Goal: Task Accomplishment & Management: Manage account settings

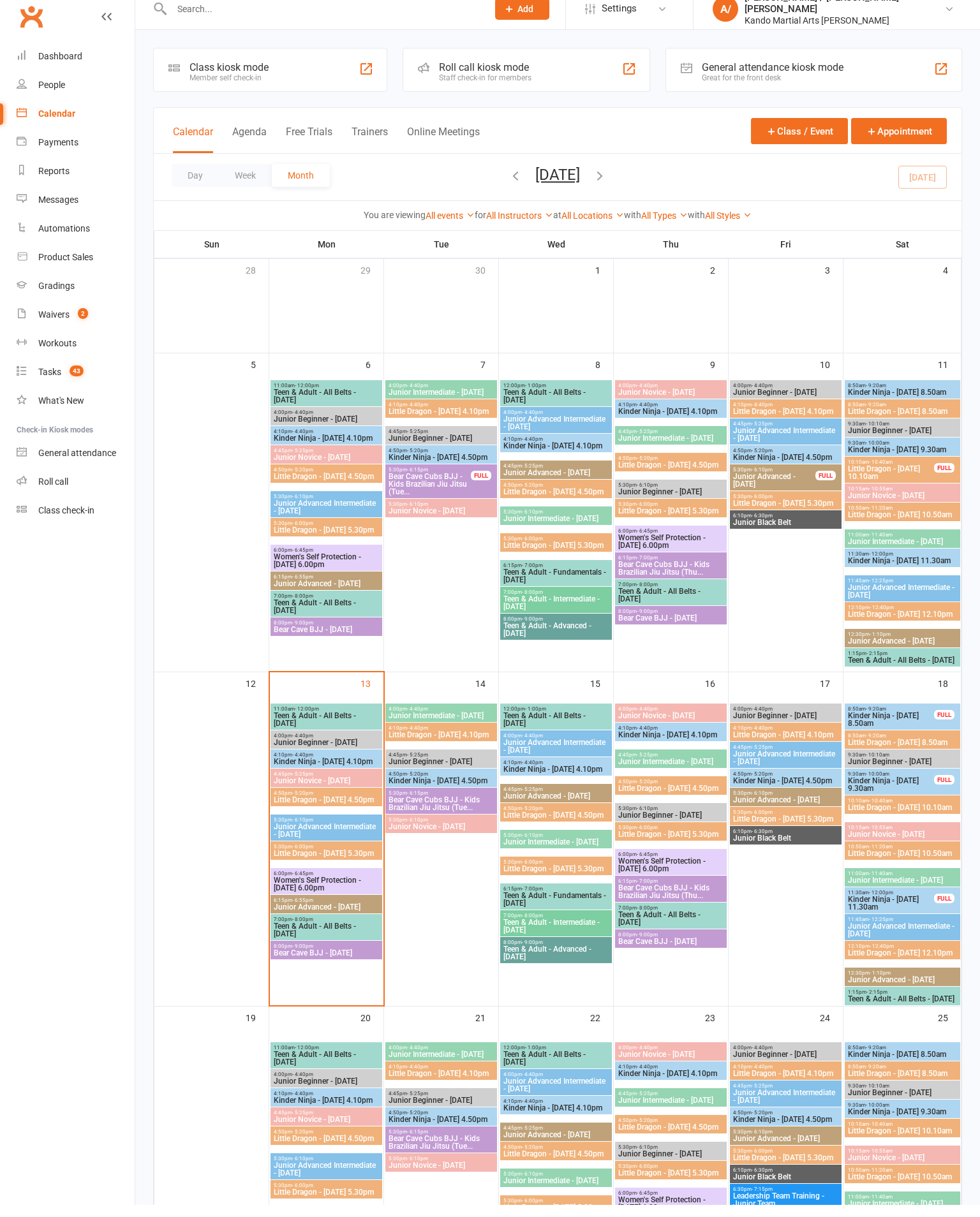
scroll to position [17, 0]
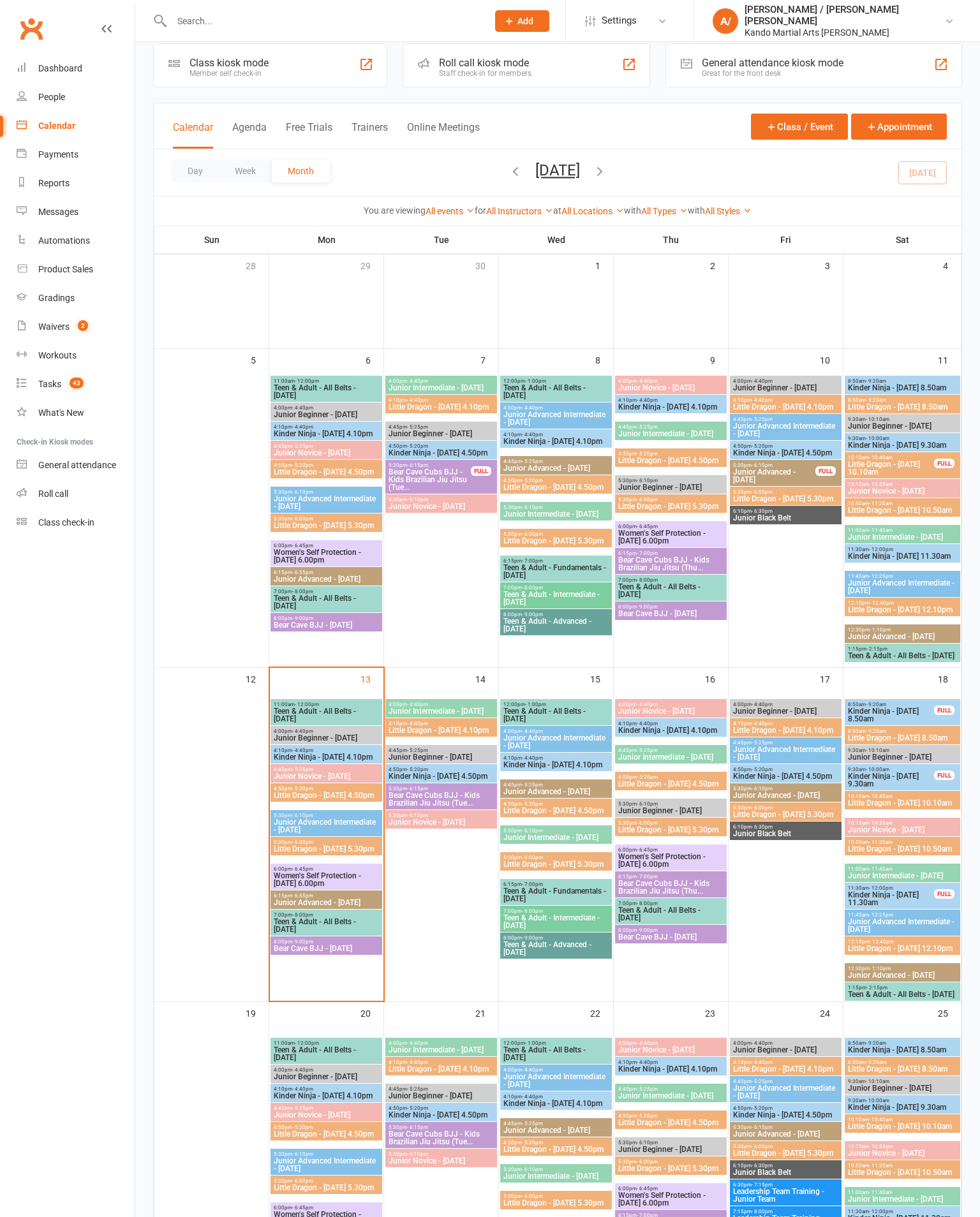
click at [90, 188] on link "Reports" at bounding box center [76, 184] width 118 height 29
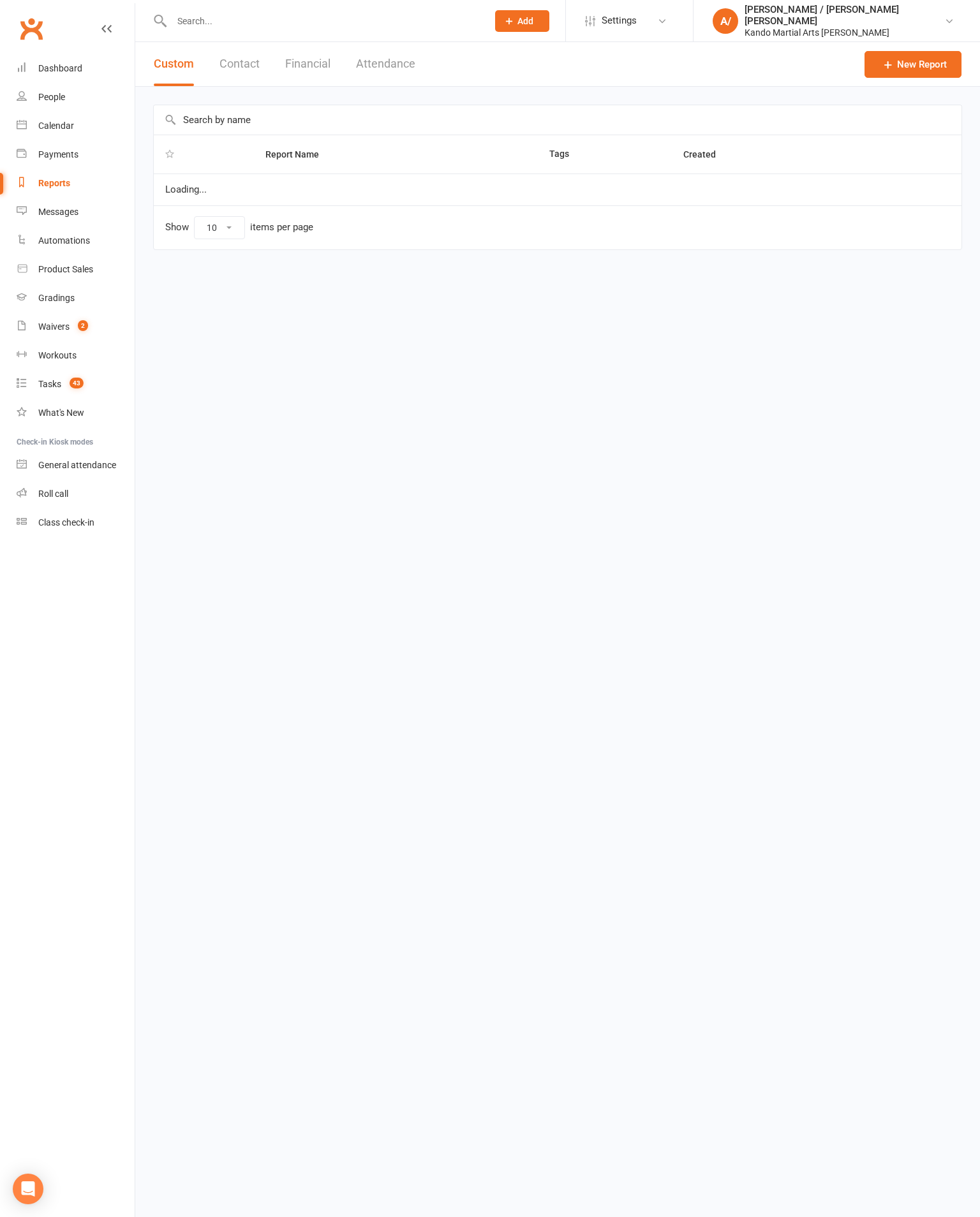
select select "100"
click at [708, 125] on input "text" at bounding box center [557, 120] width 807 height 29
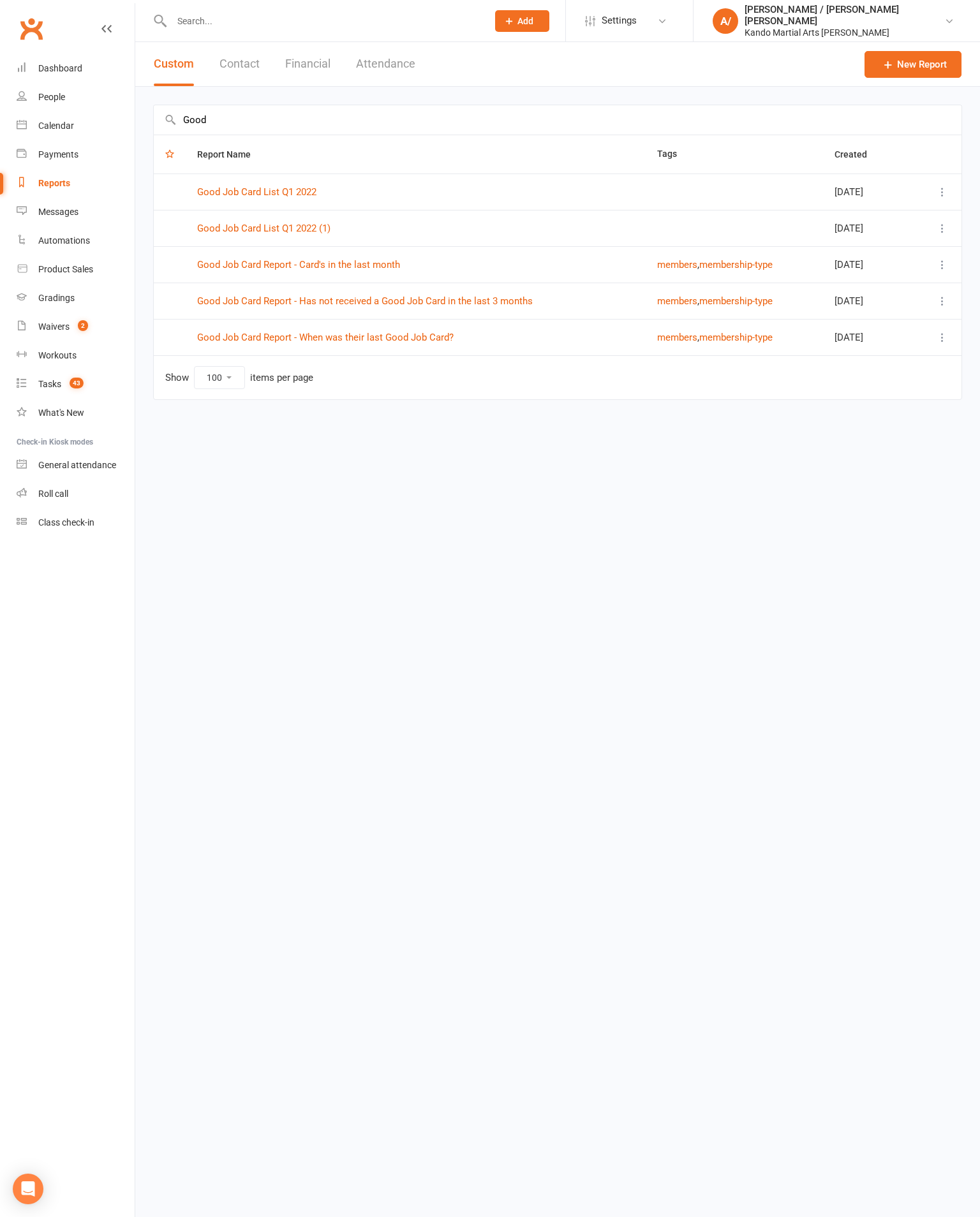
type input "Good"
click at [466, 298] on link "Good Job Card Report - Has not received a Good Job Card in the last 3 months" at bounding box center [365, 302] width 336 height 12
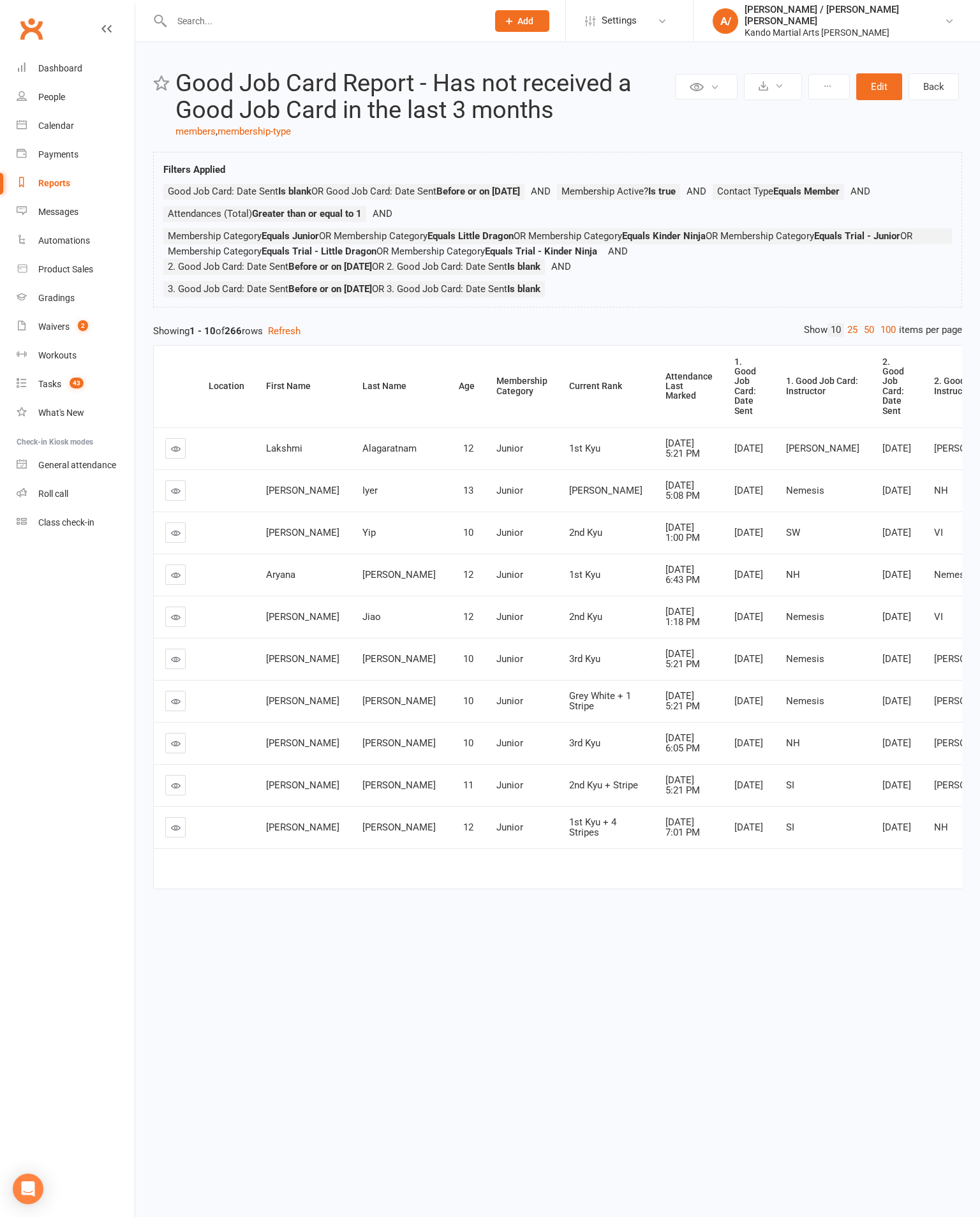
click at [979, 394] on html "Prospect Member Non-attending contact Class / event Appointment Grading event T…" at bounding box center [490, 474] width 980 height 950
click at [665, 401] on div "Attendance Last Marked" at bounding box center [688, 386] width 47 height 29
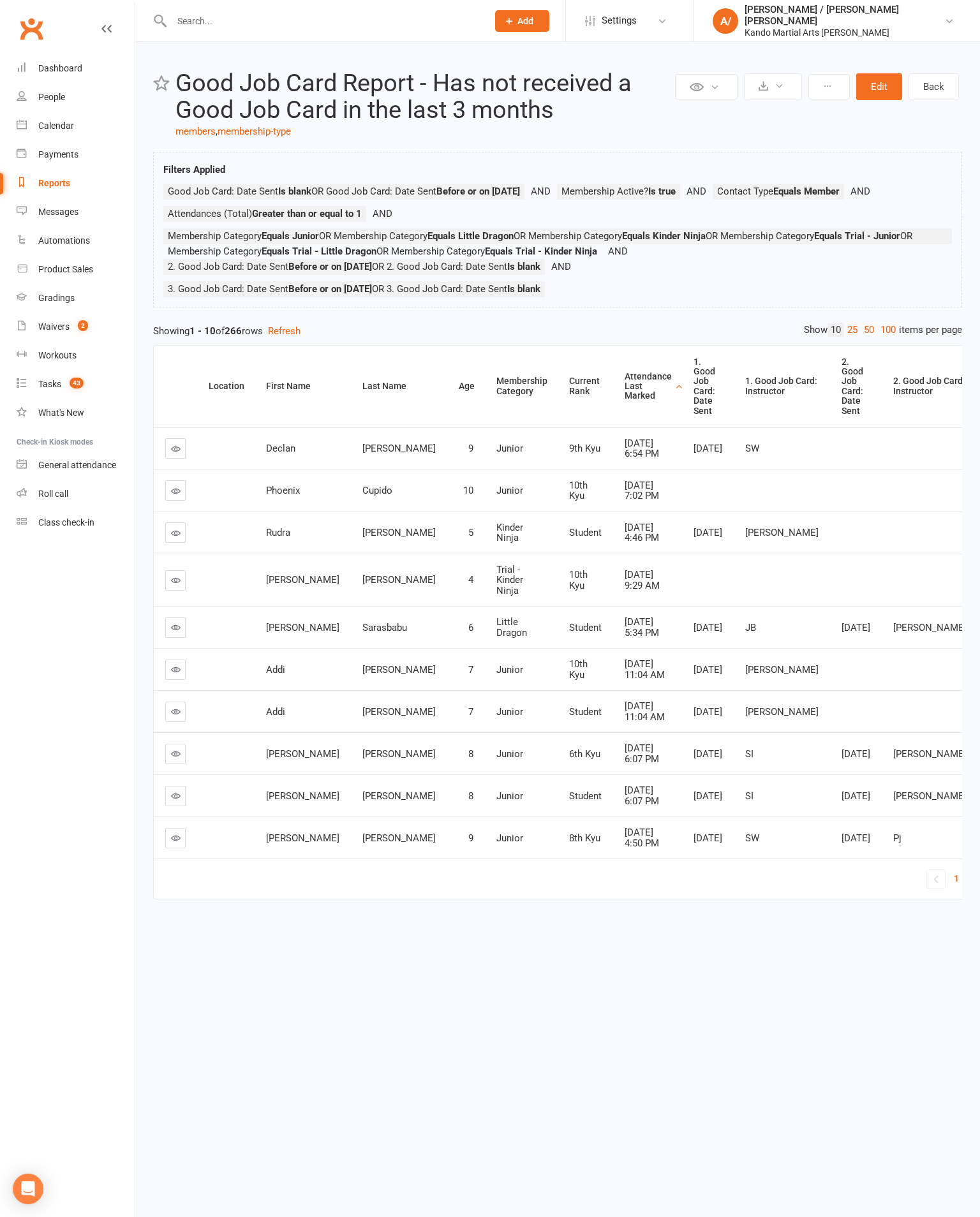
click at [625, 395] on div "Attendance Last Marked" at bounding box center [648, 386] width 47 height 29
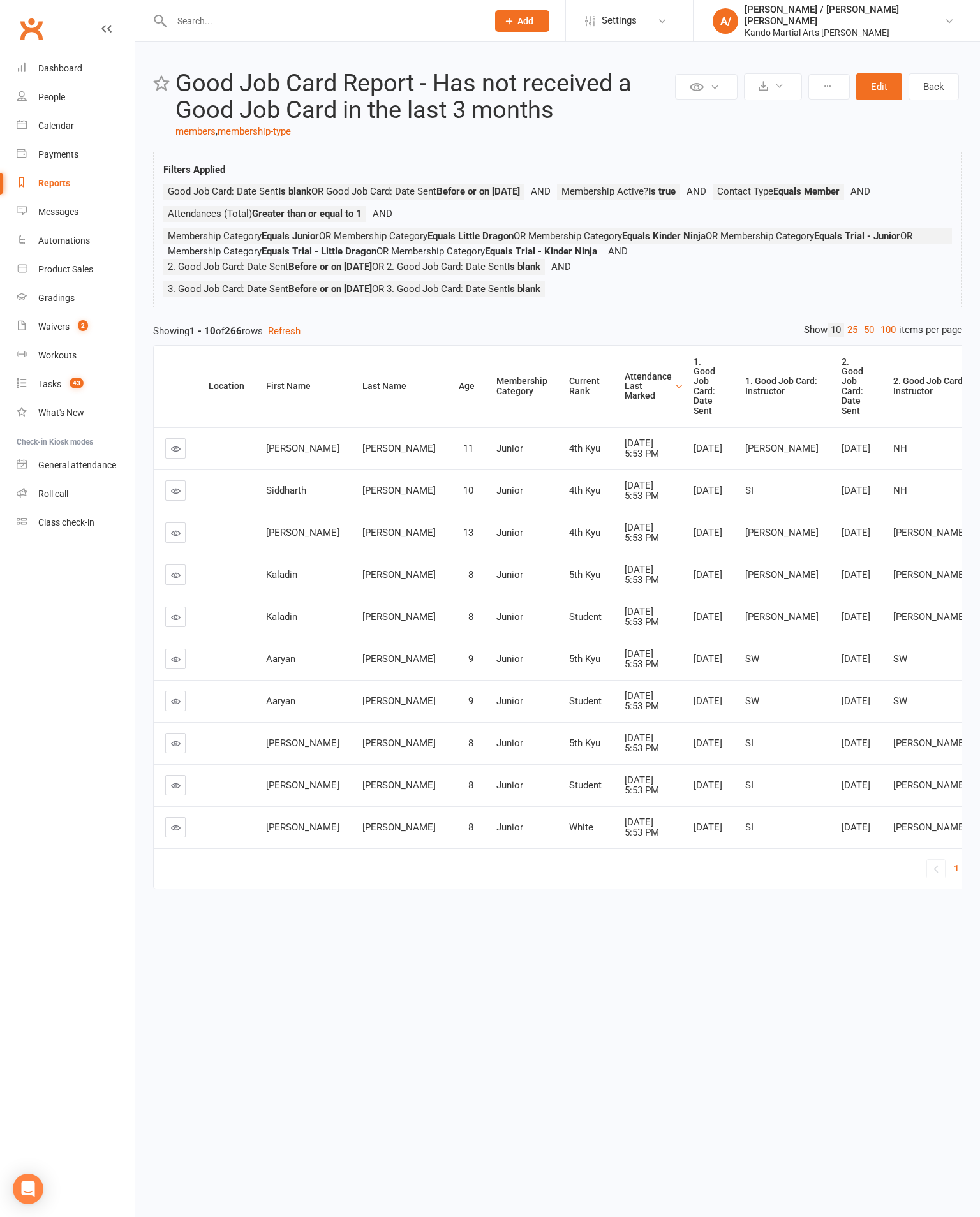
click at [963, 877] on link "2" at bounding box center [971, 868] width 15 height 18
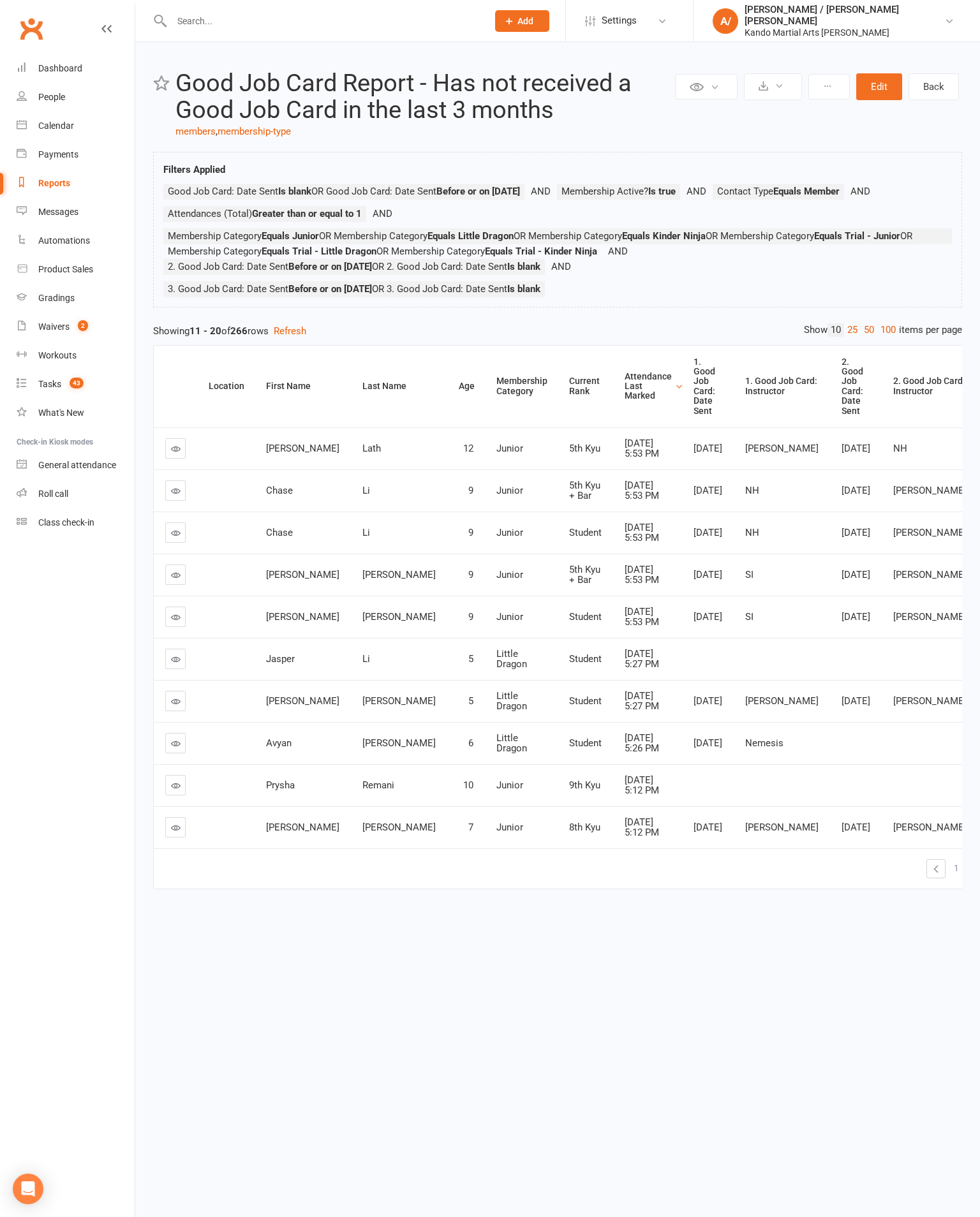
click at [963, 877] on link "2" at bounding box center [971, 868] width 15 height 18
click at [979, 877] on link "3" at bounding box center [987, 868] width 15 height 18
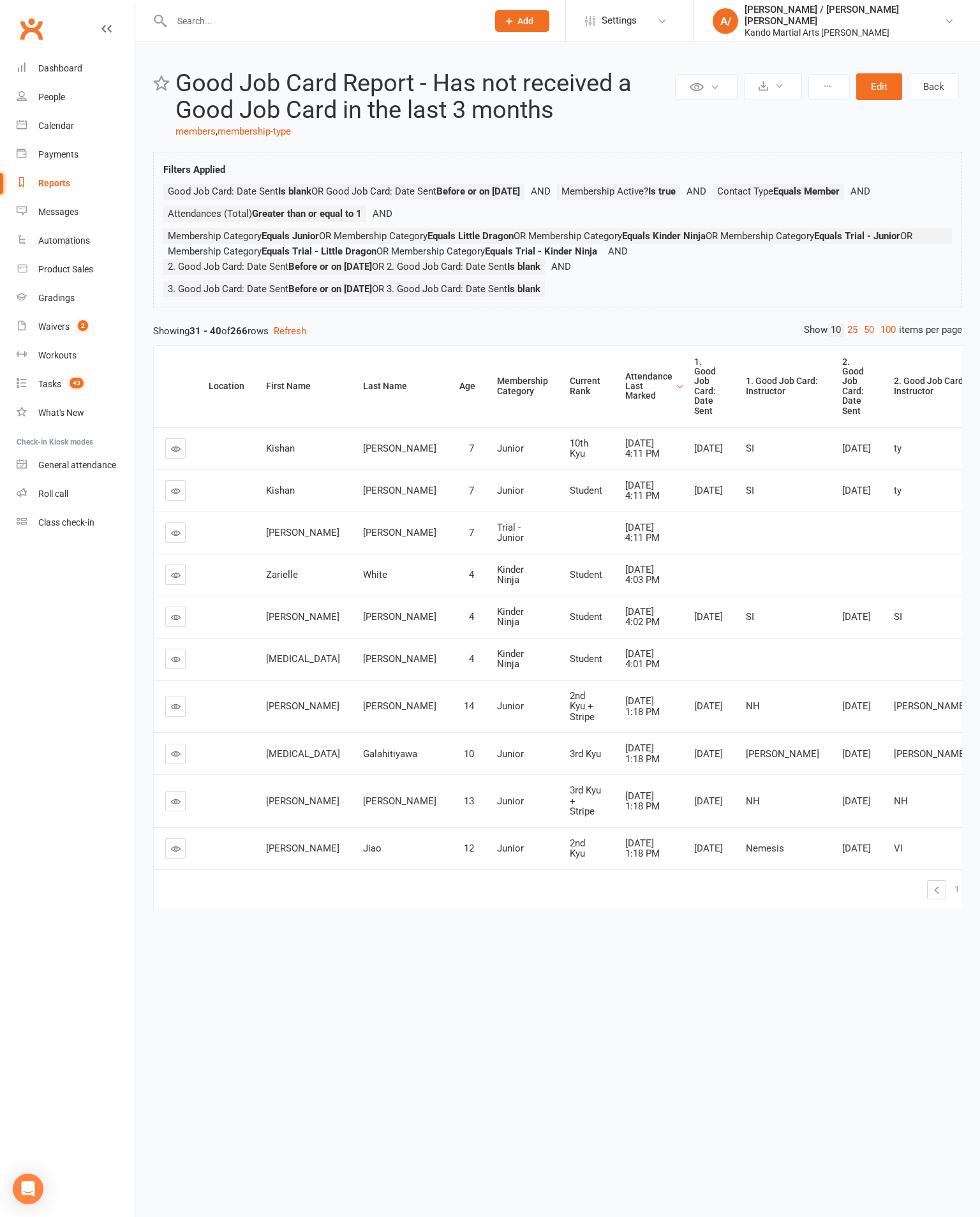
click at [979, 898] on span "3" at bounding box center [987, 890] width 5 height 18
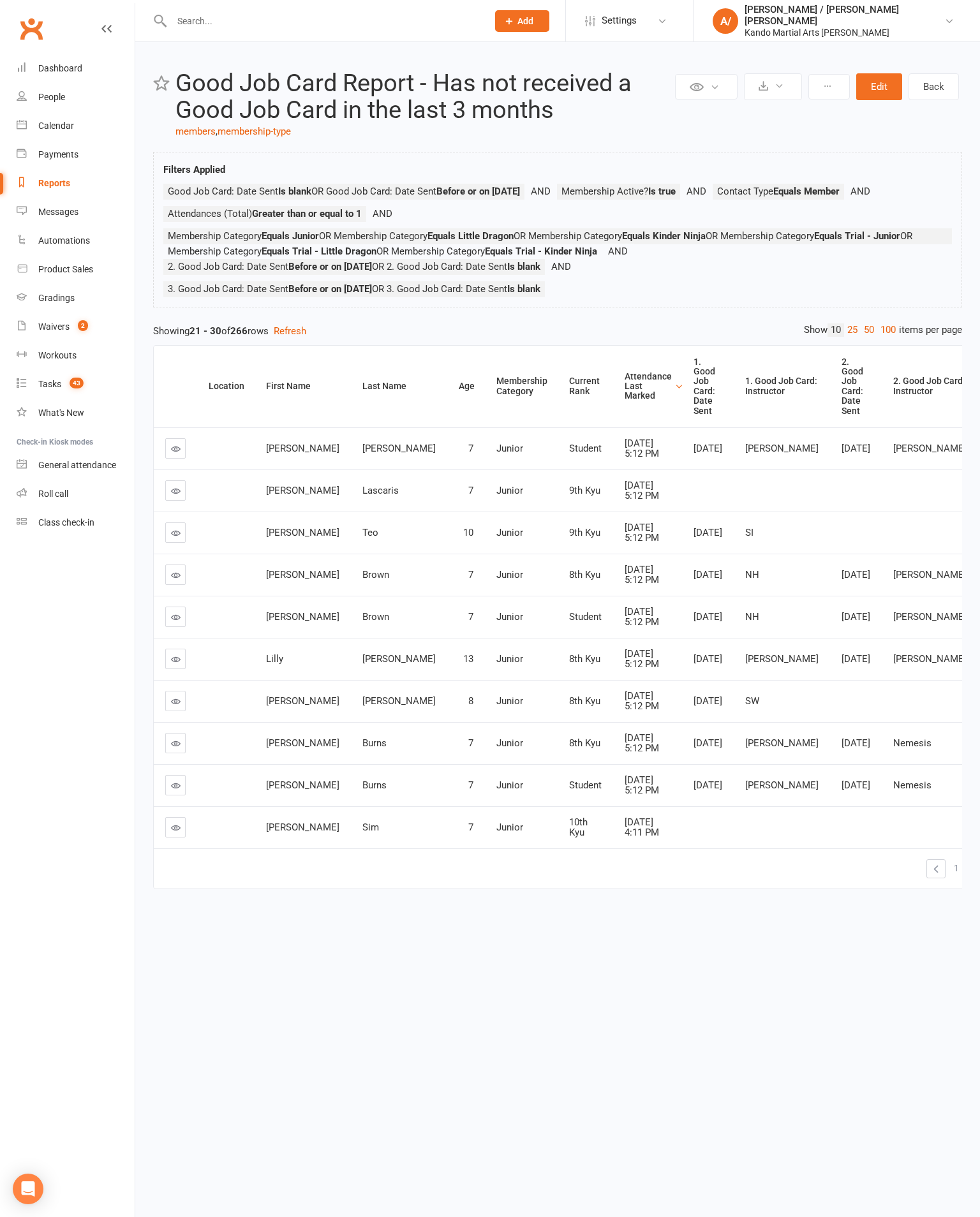
click at [963, 877] on link "2" at bounding box center [971, 868] width 15 height 18
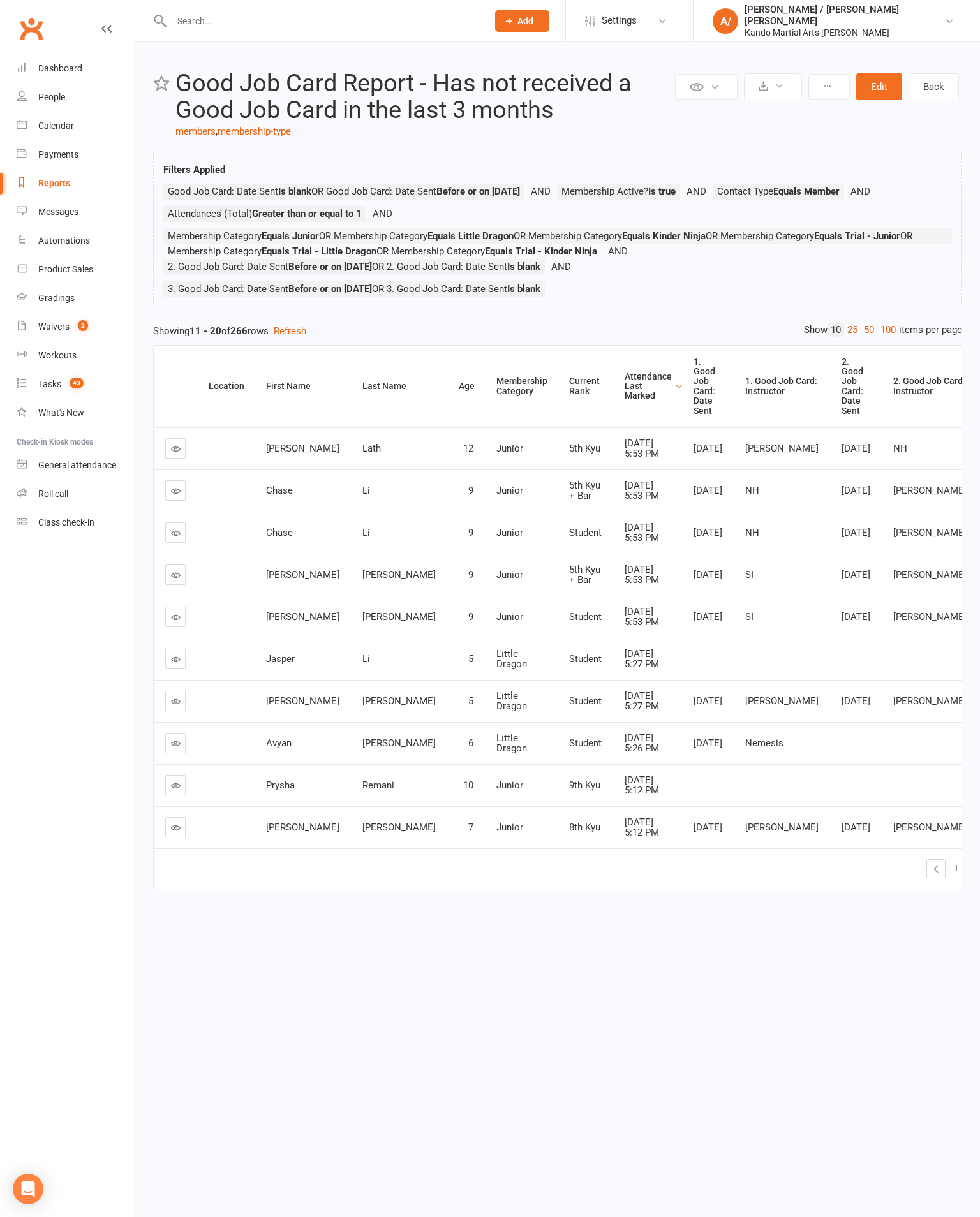
click at [948, 877] on link "1" at bounding box center [956, 868] width 15 height 18
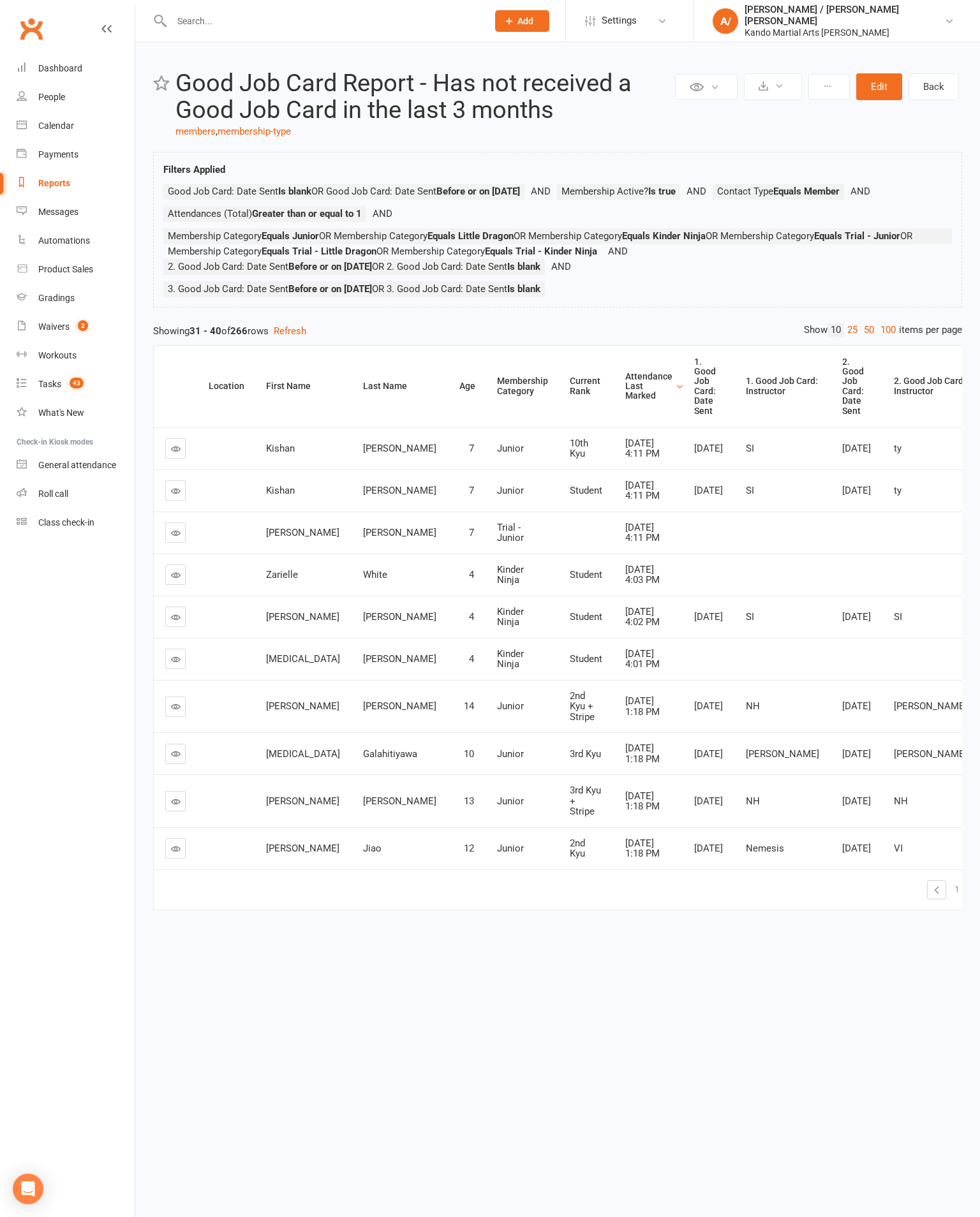
click at [180, 670] on link at bounding box center [175, 659] width 21 height 21
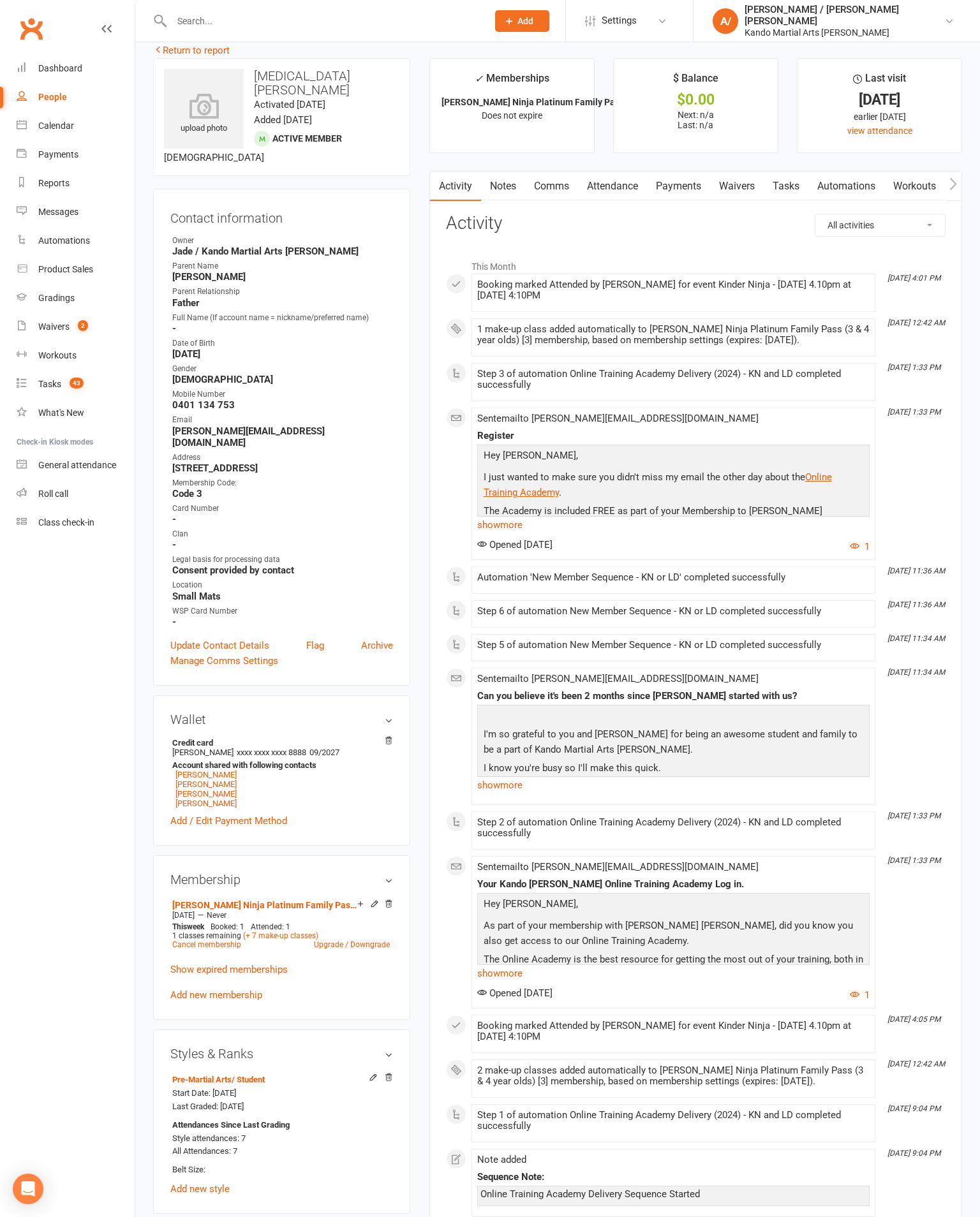
scroll to position [18, 0]
click at [615, 192] on link "Attendance" at bounding box center [612, 185] width 69 height 29
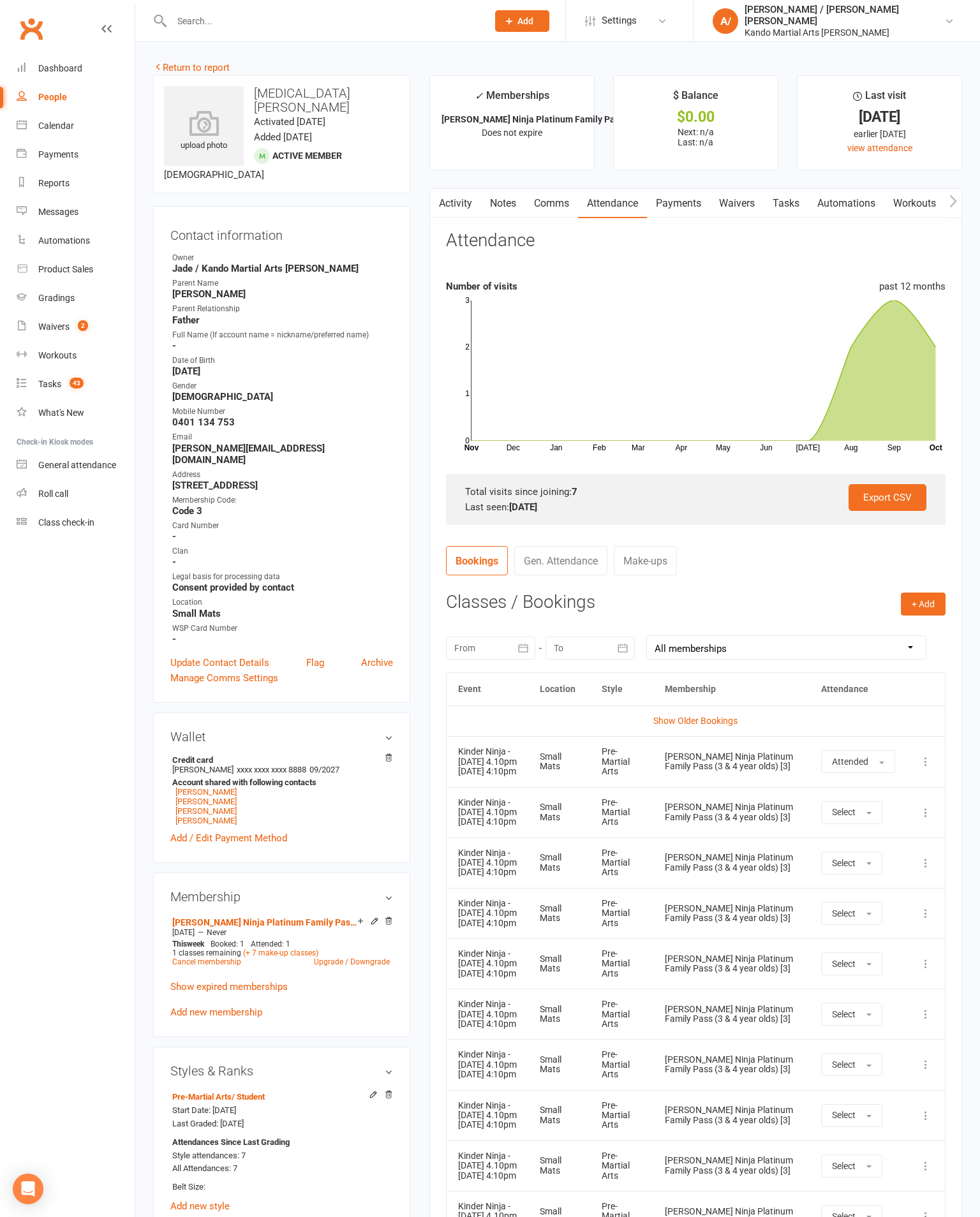
click at [455, 201] on link "Activity" at bounding box center [455, 203] width 51 height 29
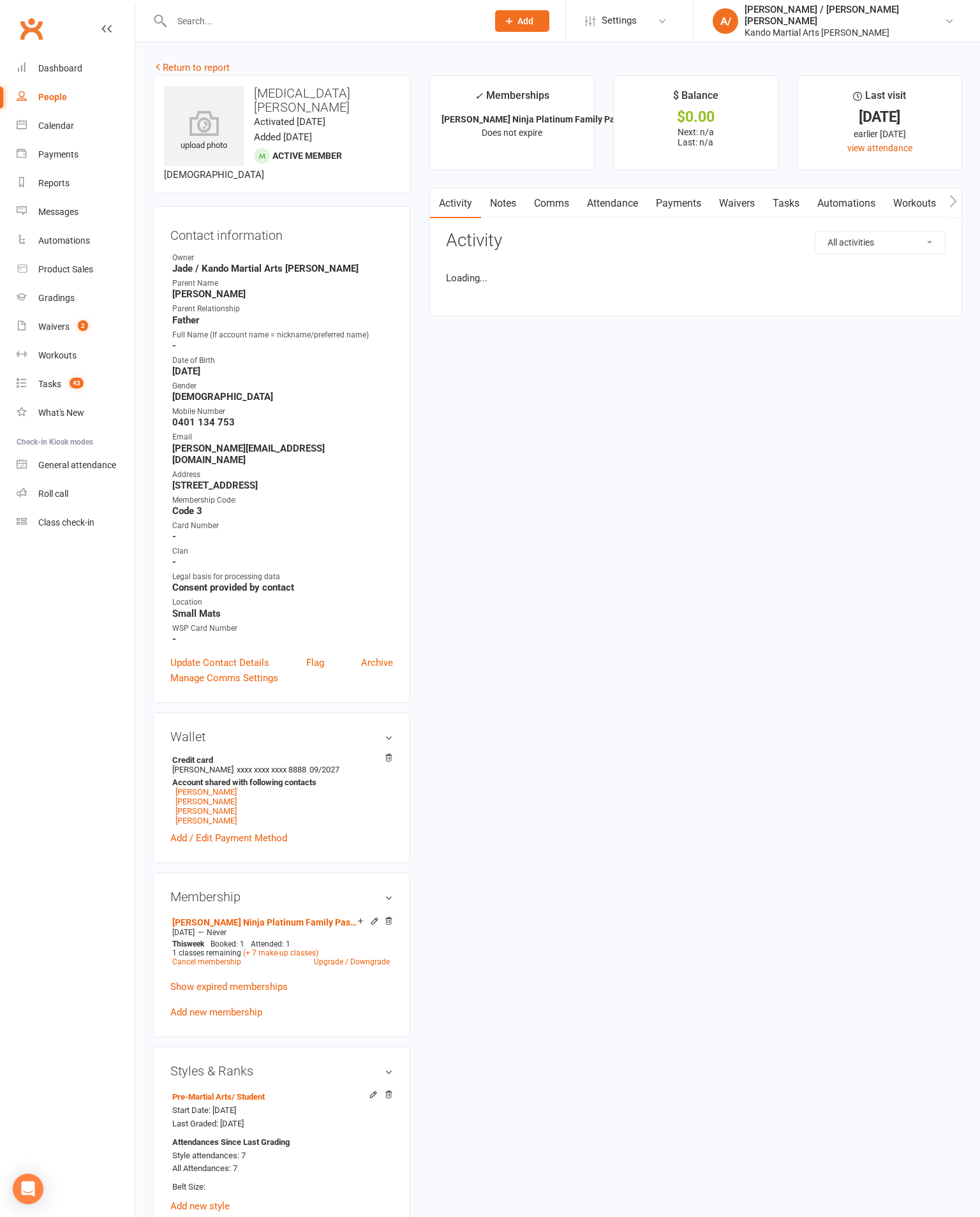
click at [200, 71] on link "Return to report" at bounding box center [191, 67] width 76 height 12
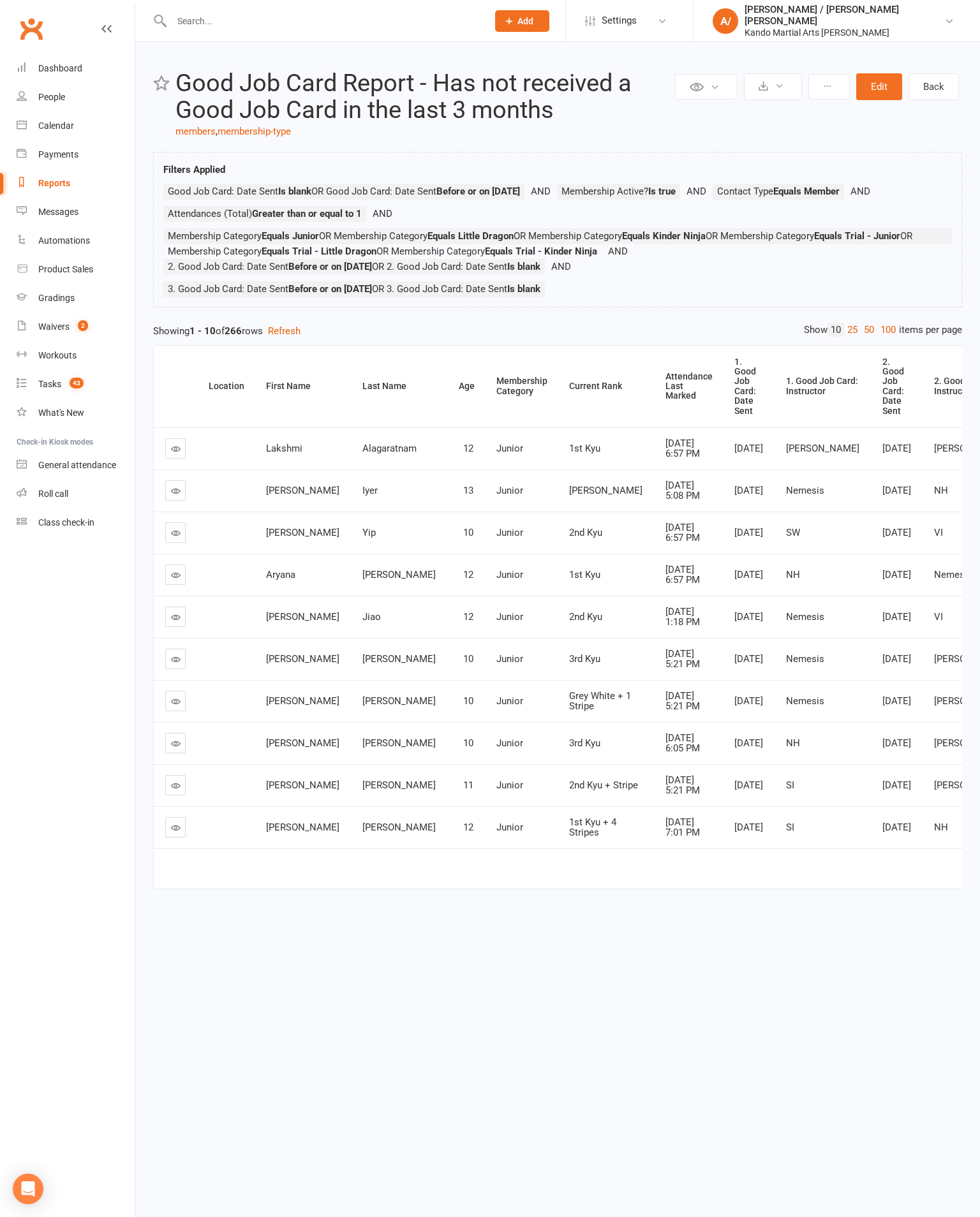
click at [665, 401] on div "Attendance Last Marked" at bounding box center [688, 386] width 47 height 29
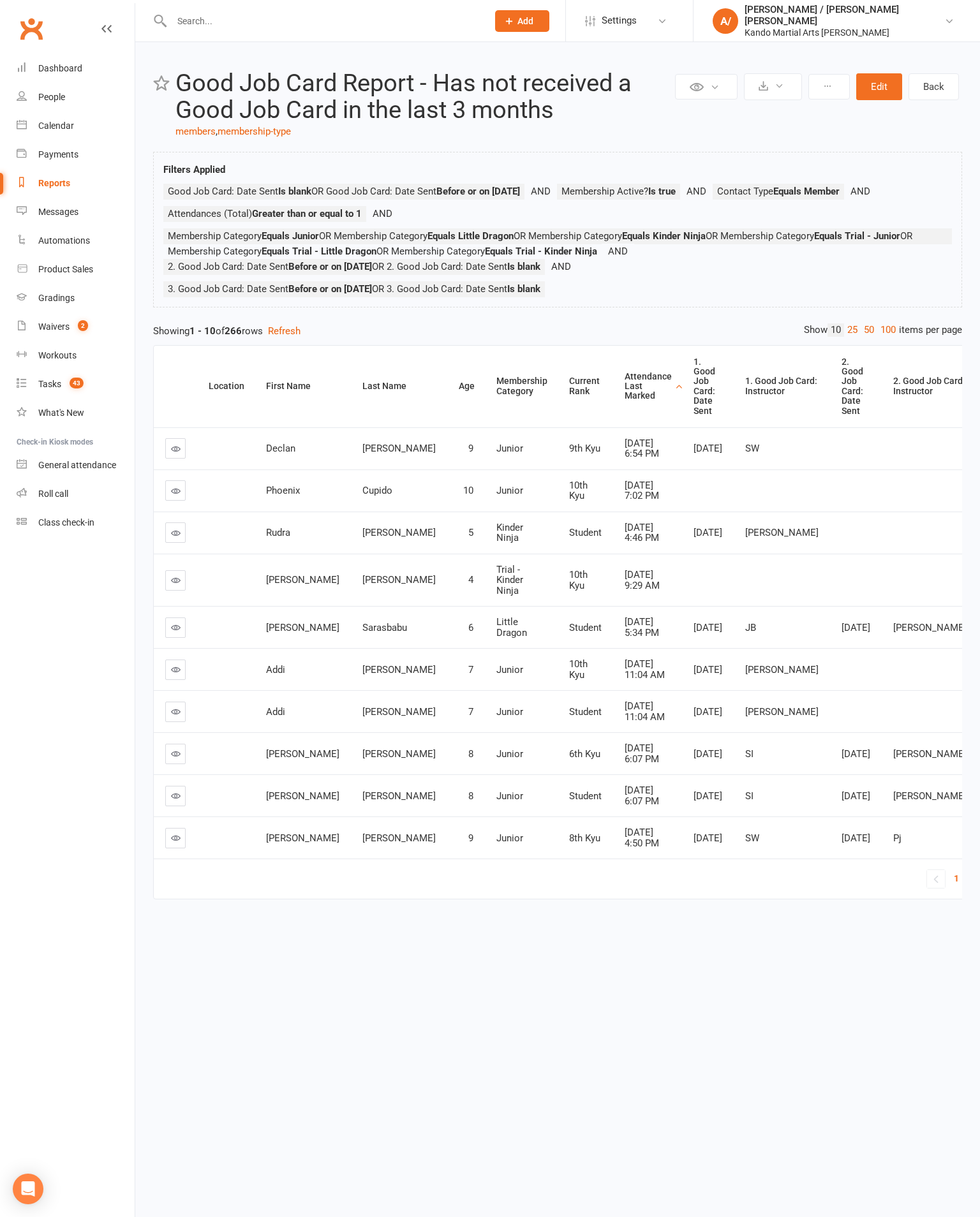
click at [613, 389] on th "Attendance Last Marked" at bounding box center [647, 386] width 69 height 81
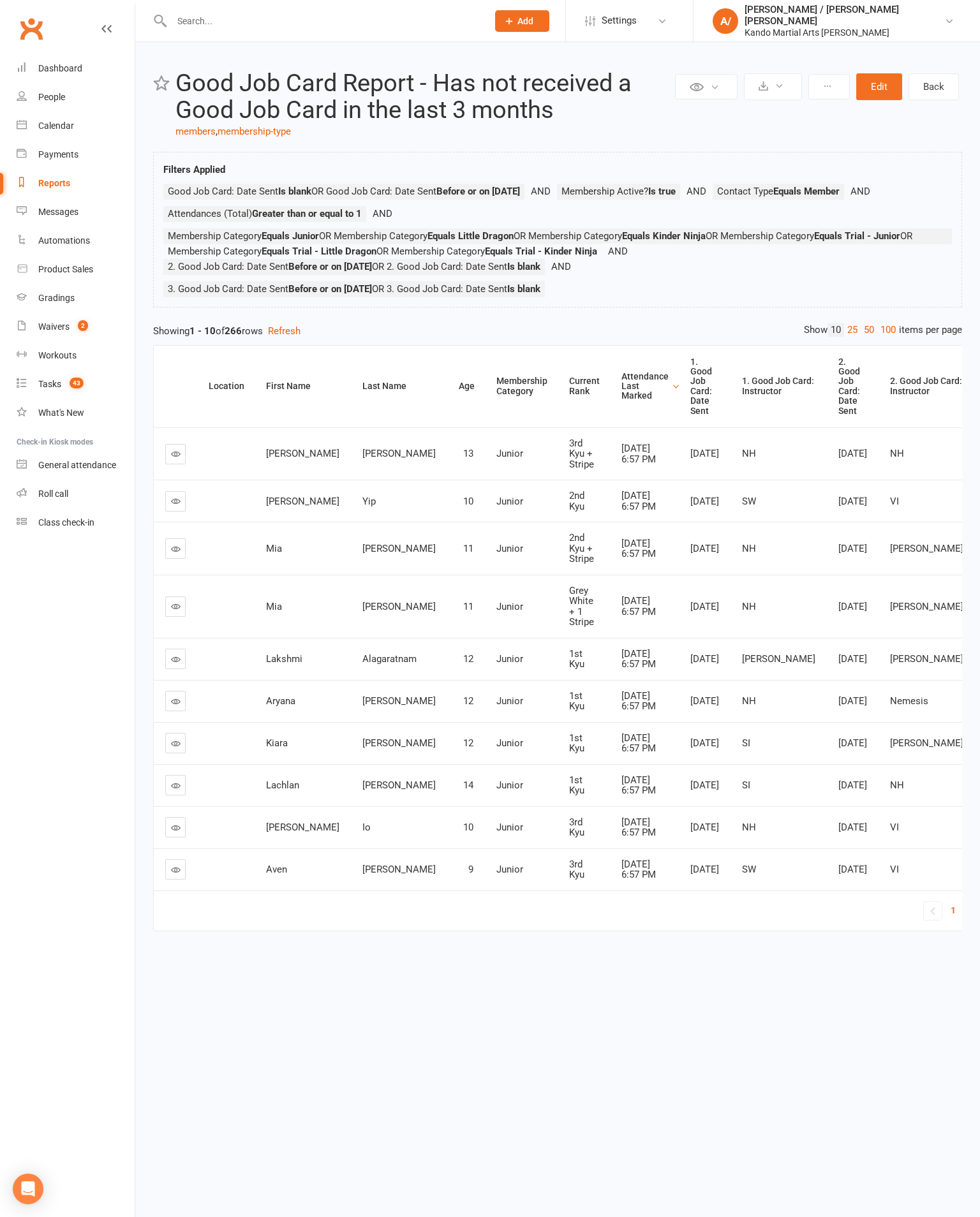
click at [979, 920] on link "4" at bounding box center [998, 910] width 15 height 18
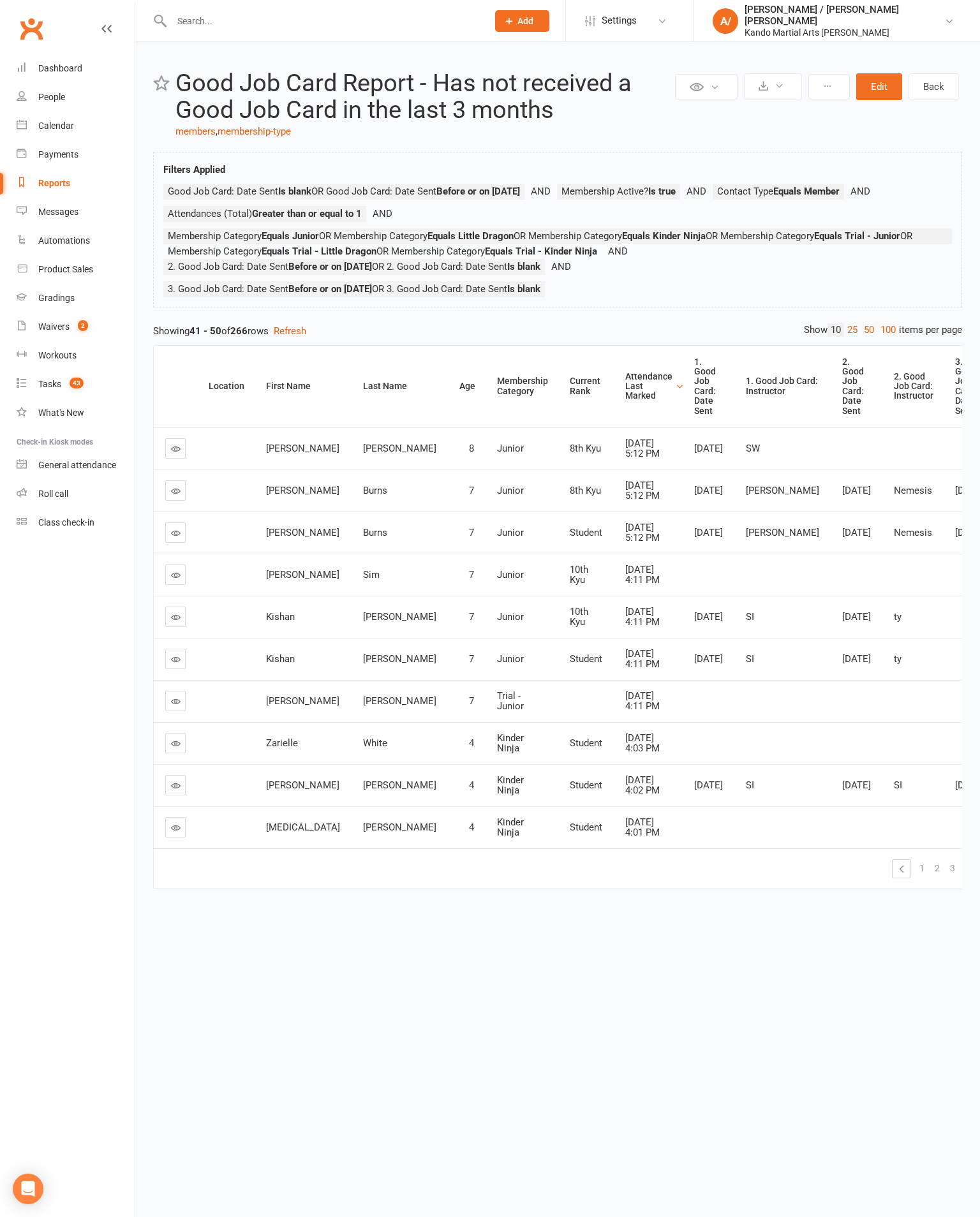
click at [176, 791] on icon at bounding box center [176, 786] width 10 height 10
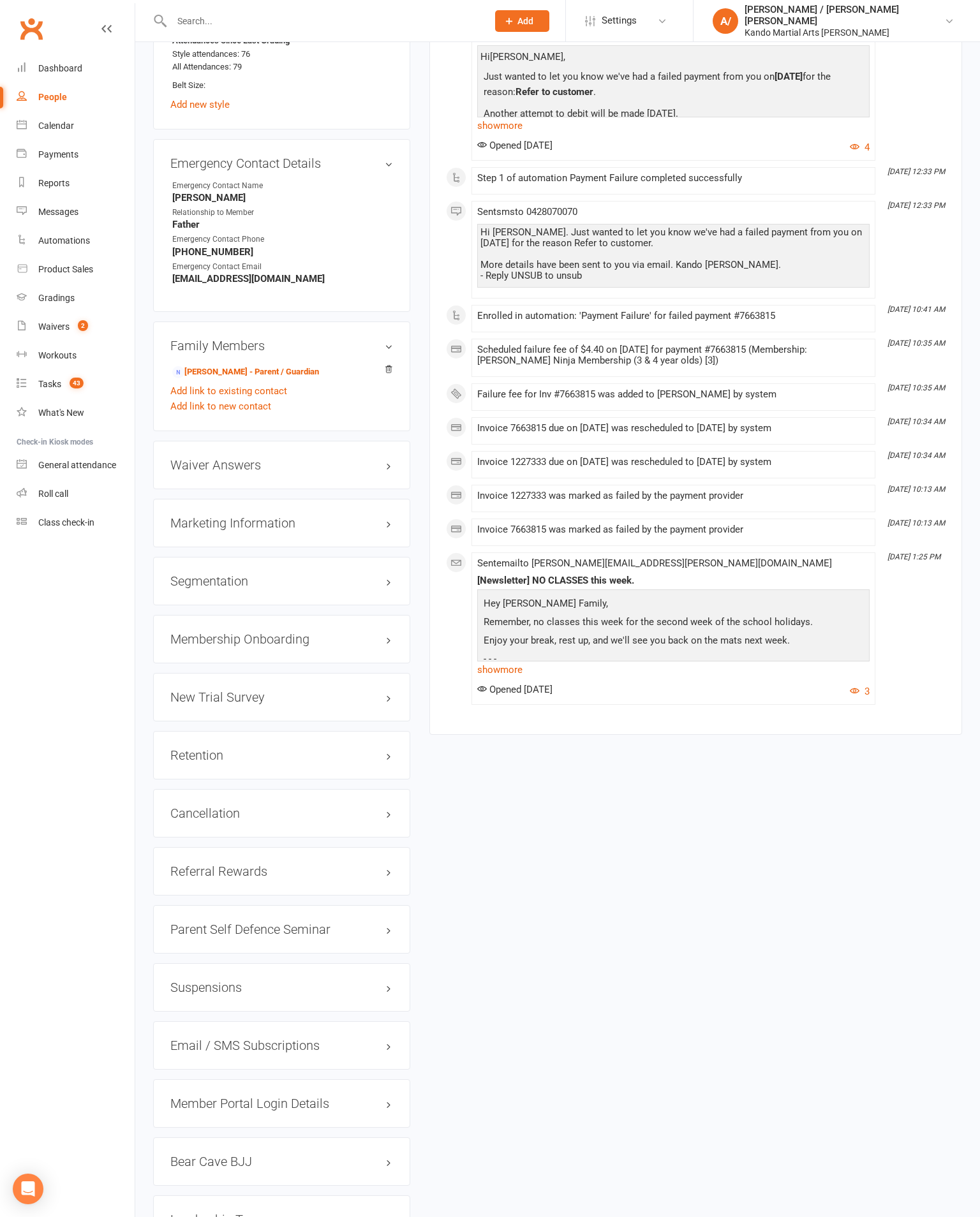
scroll to position [1116, 0]
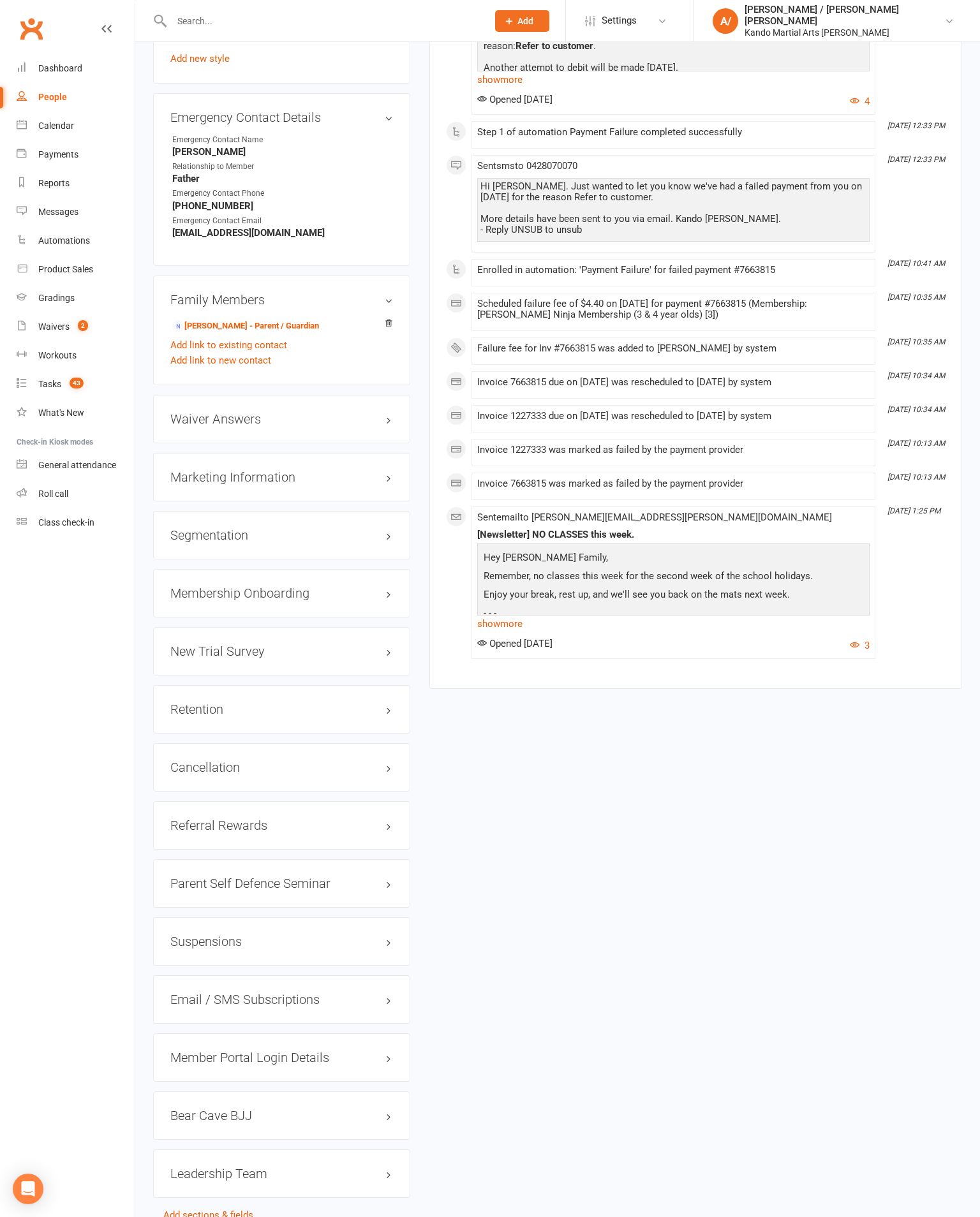
click at [0, 0] on link "edit" at bounding box center [0, 0] width 0 height 0
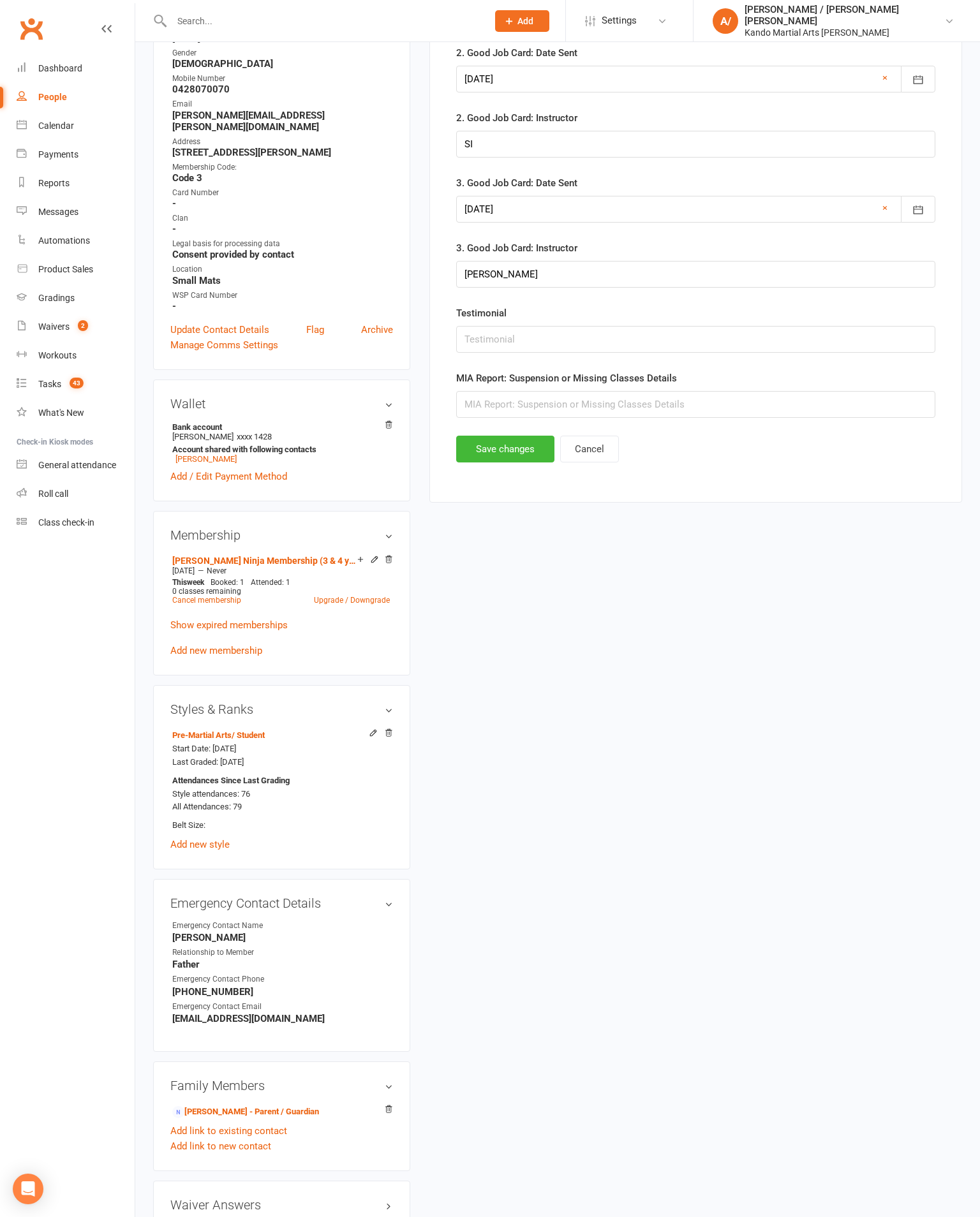
scroll to position [124, 0]
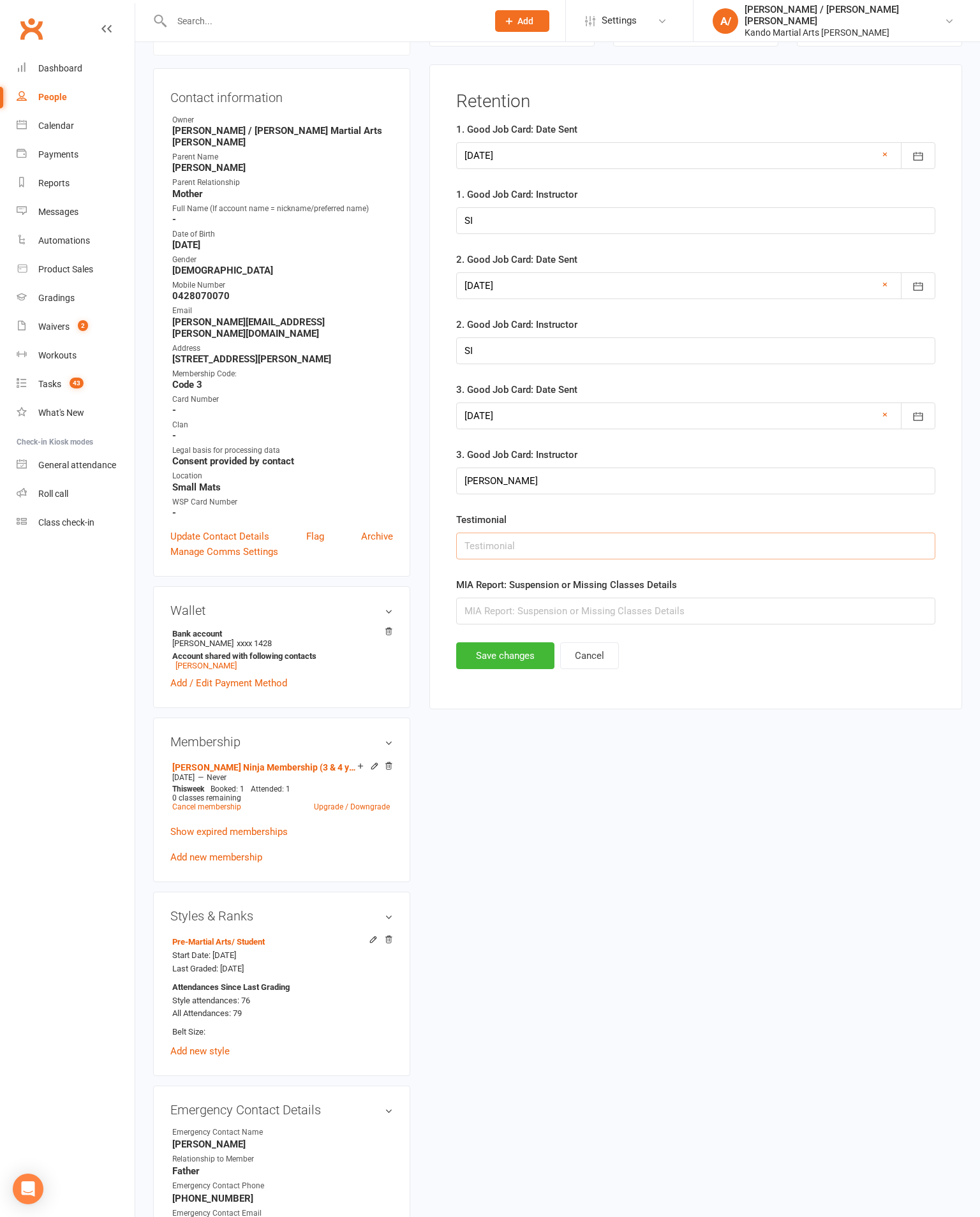
click at [566, 560] on input "text" at bounding box center [695, 546] width 479 height 27
click at [688, 168] on div at bounding box center [695, 155] width 479 height 27
click at [591, 189] on strong "[DATE]" at bounding box center [578, 188] width 27 height 10
click at [649, 198] on button "button" at bounding box center [635, 186] width 27 height 23
click at [502, 294] on span "October" at bounding box center [488, 288] width 34 height 12
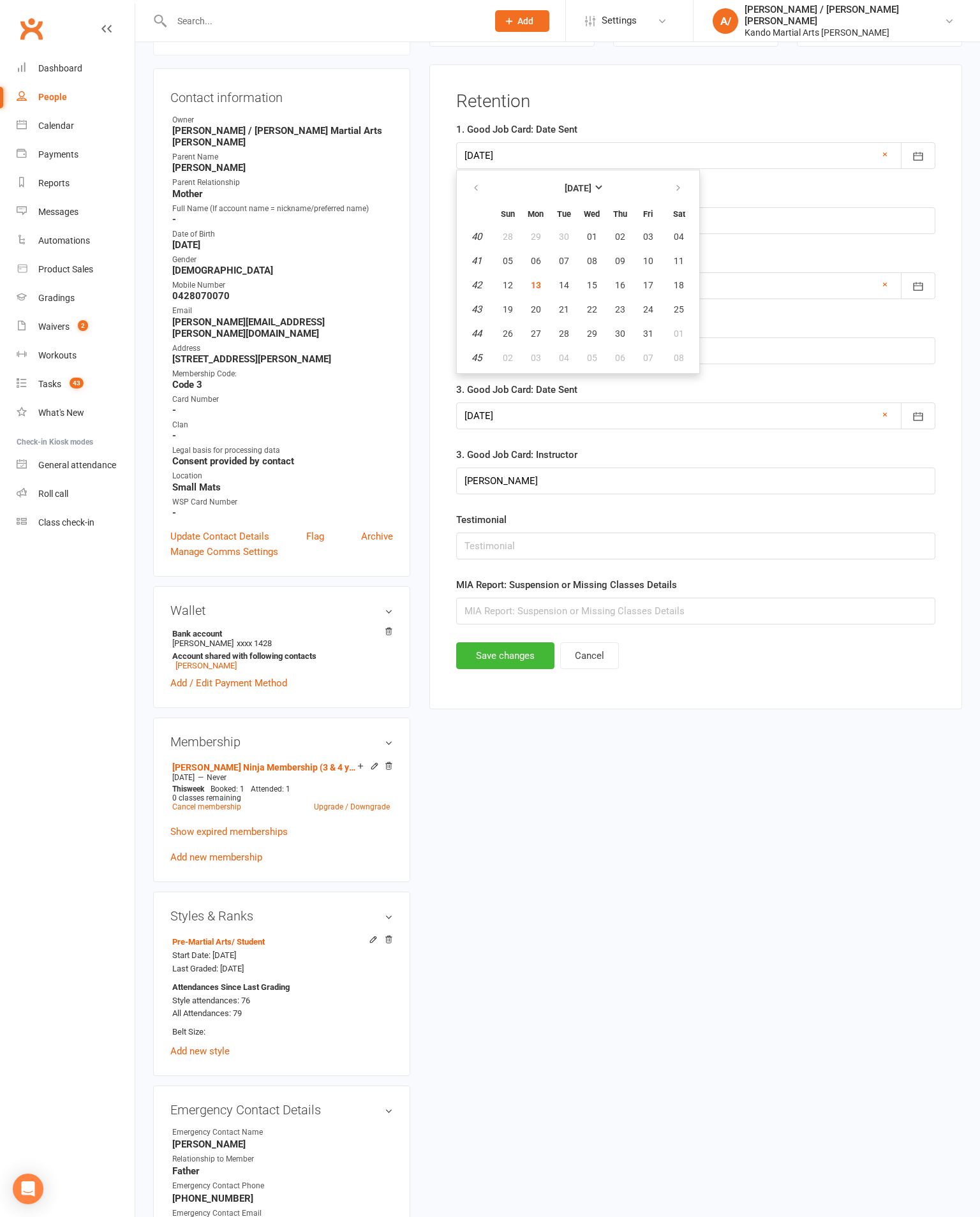
click at [548, 297] on button "13" at bounding box center [536, 285] width 27 height 23
type input "[DATE]"
click at [661, 227] on input "SI" at bounding box center [695, 221] width 479 height 27
click at [510, 670] on button "Save changes" at bounding box center [505, 655] width 98 height 27
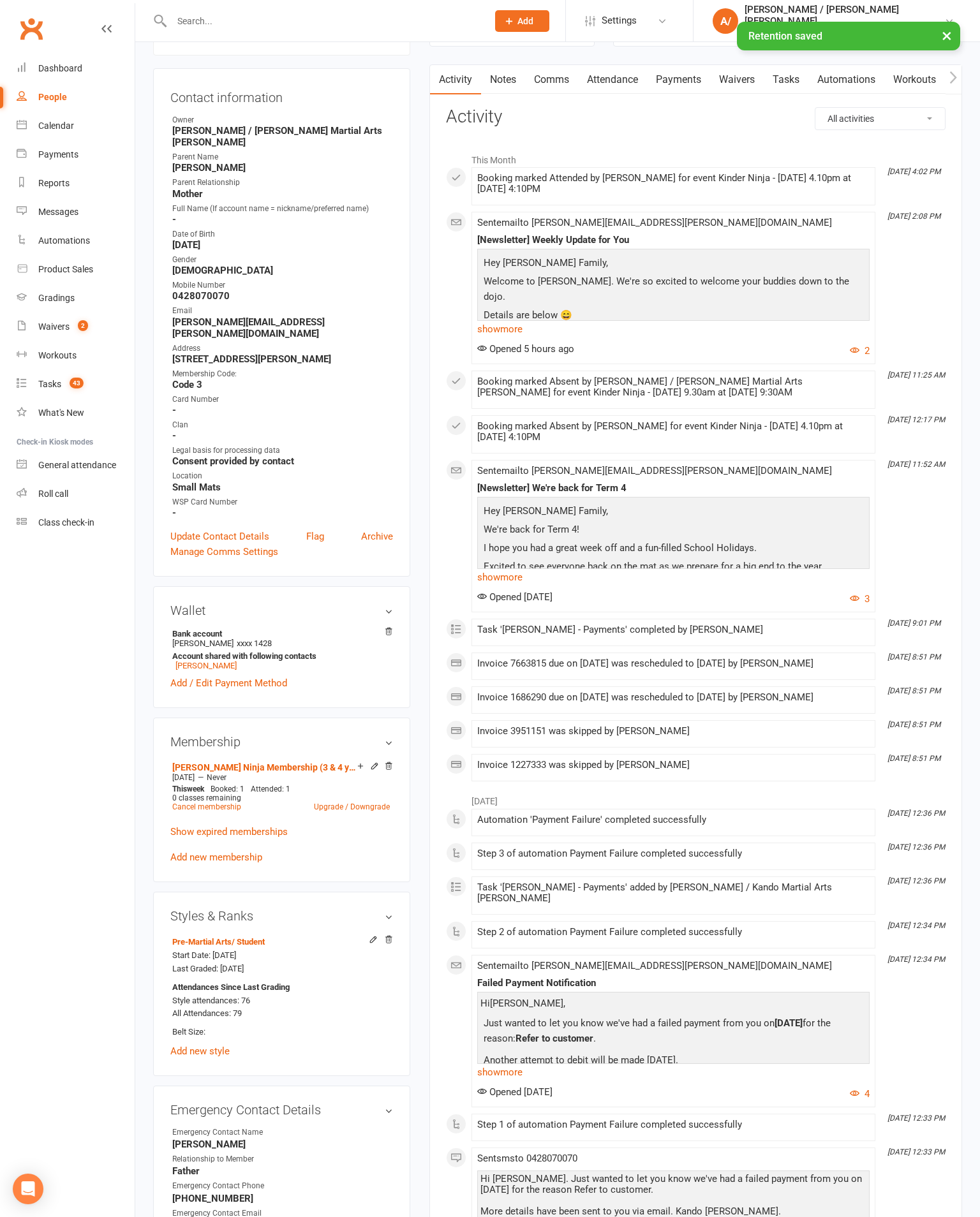
scroll to position [0, 0]
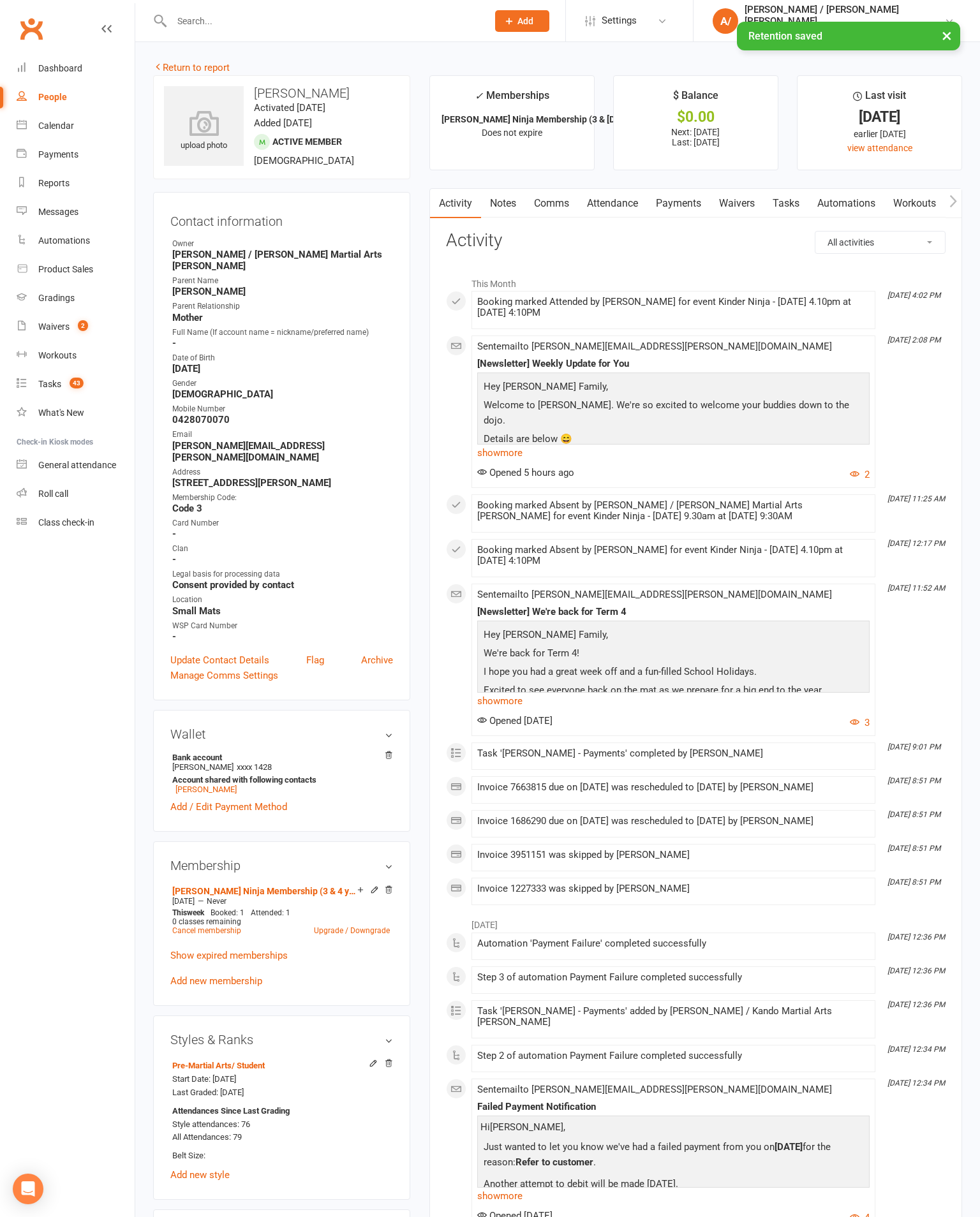
click at [202, 72] on link "Return to report" at bounding box center [191, 67] width 76 height 12
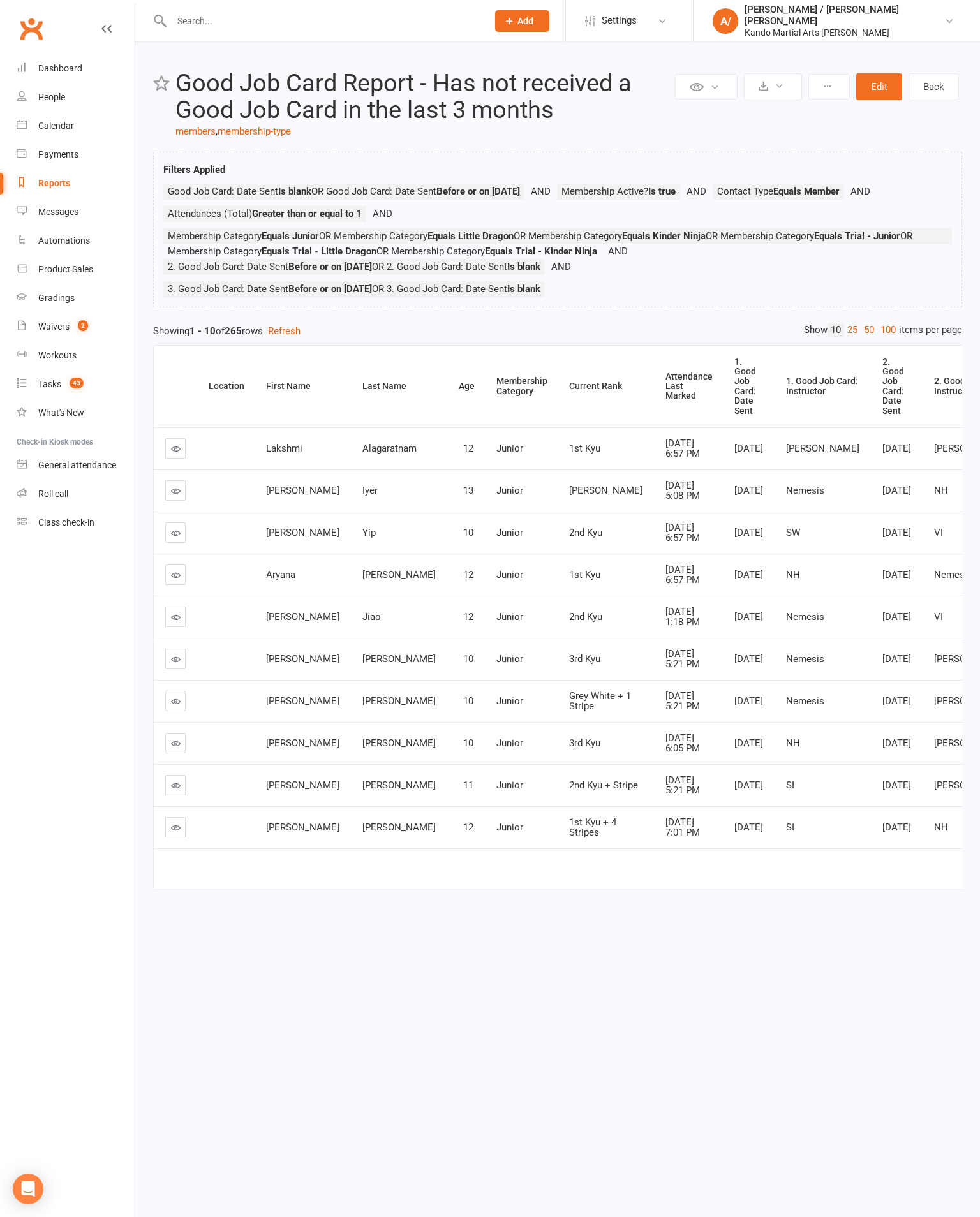
click at [665, 401] on div "Attendance Last Marked" at bounding box center [688, 386] width 47 height 29
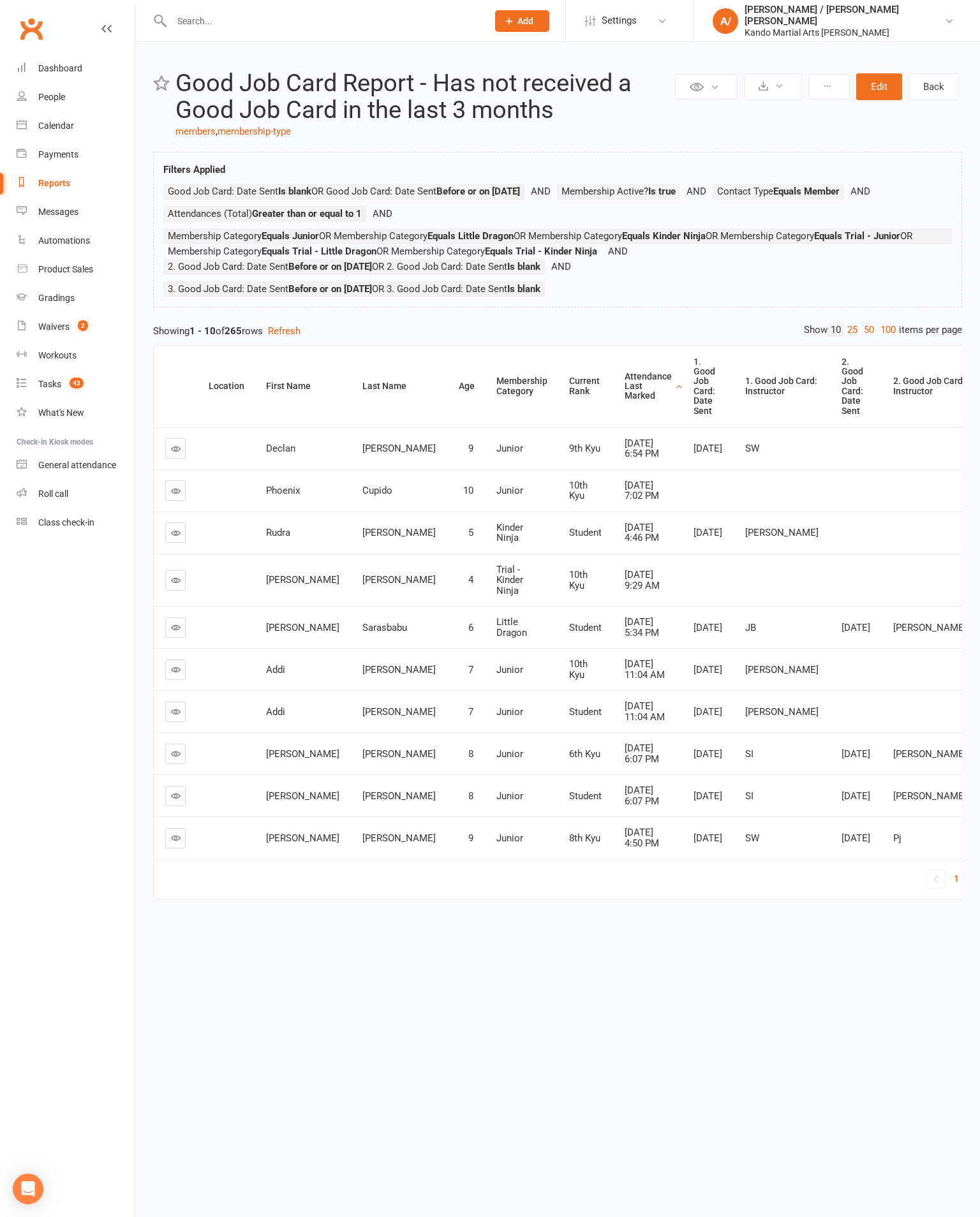
click at [625, 395] on div "Attendance Last Marked" at bounding box center [648, 386] width 47 height 29
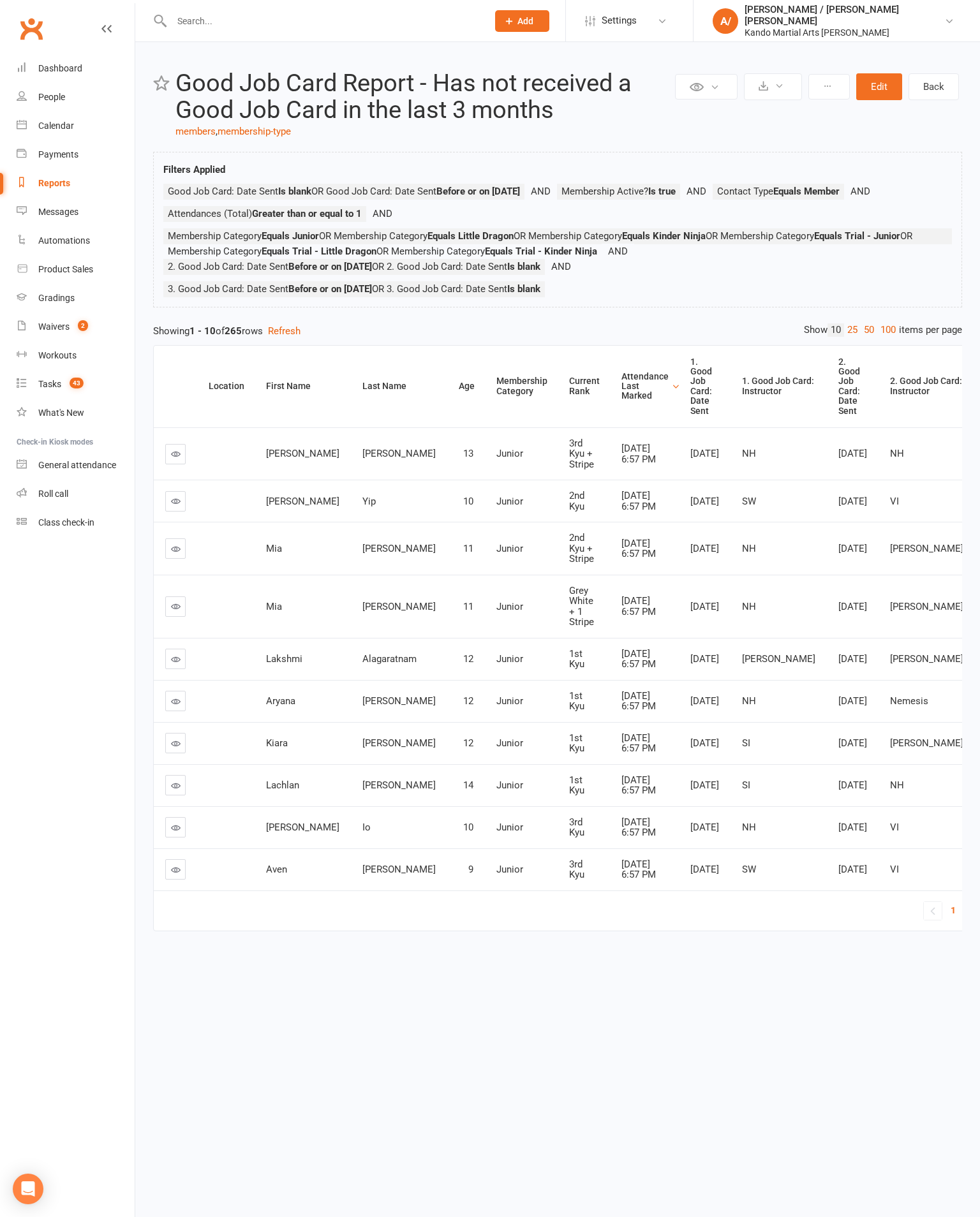
click at [966, 920] on span "2" at bounding box center [968, 910] width 5 height 18
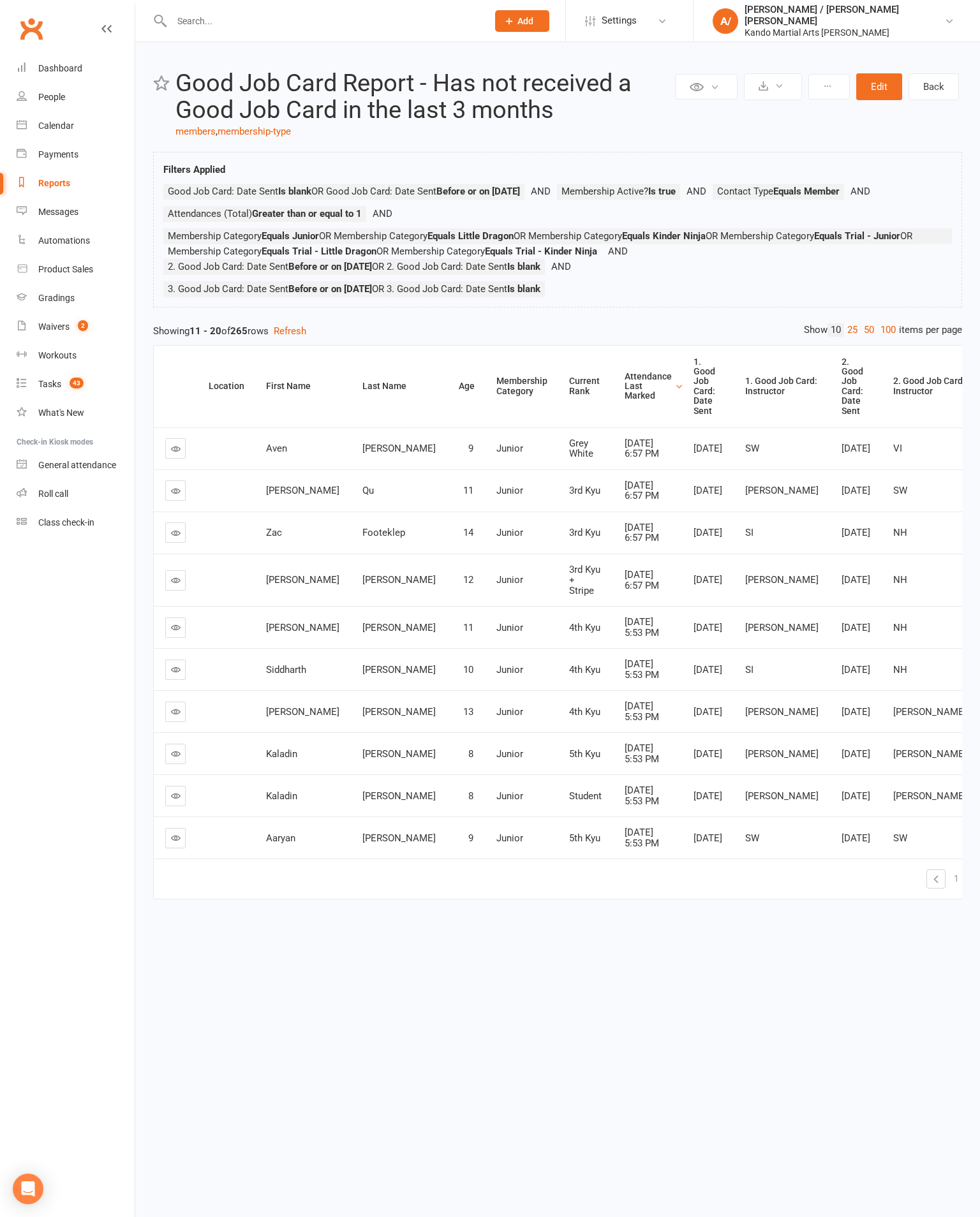
click at [979, 887] on link "3" at bounding box center [987, 879] width 15 height 18
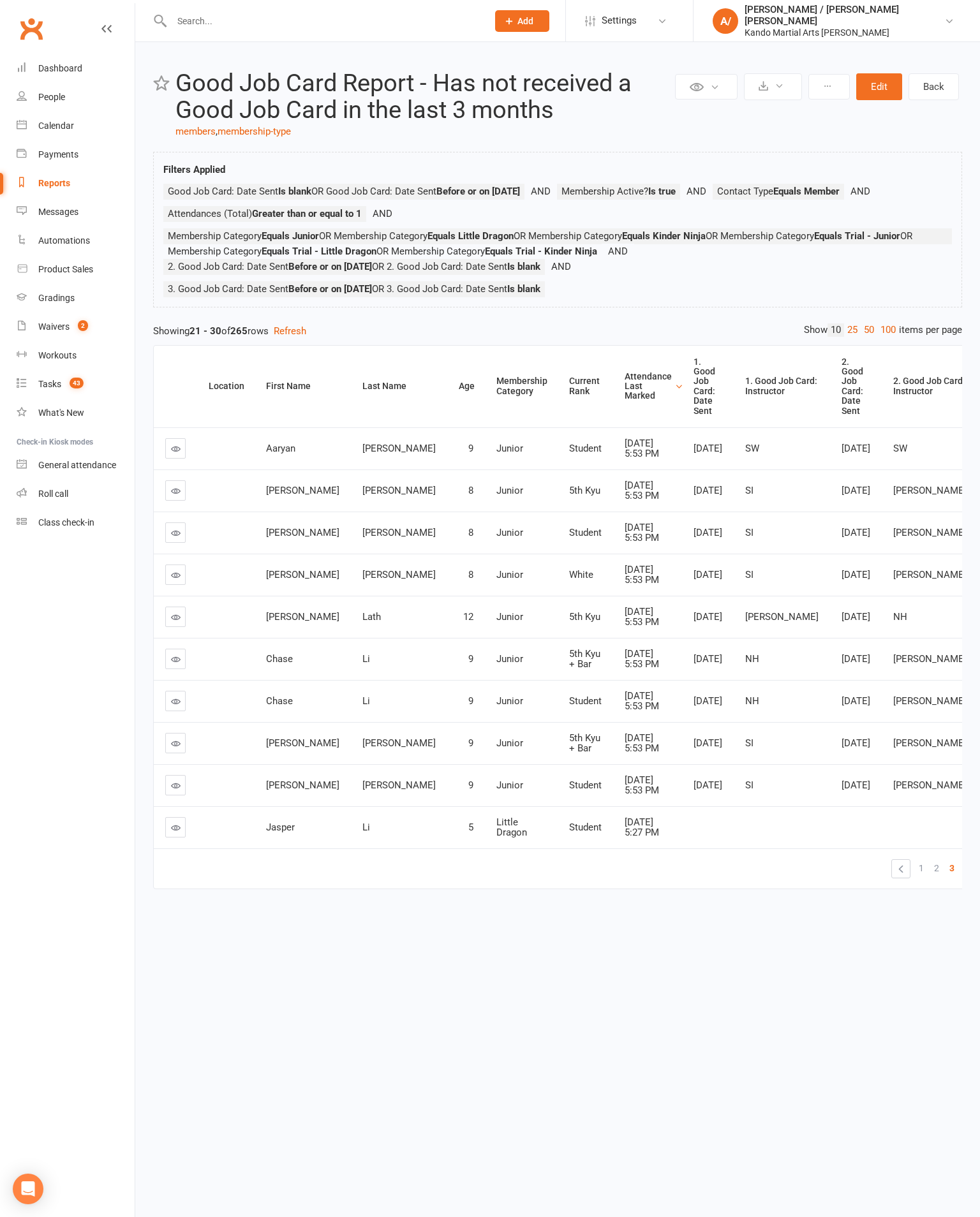
click at [964, 877] on span "4" at bounding box center [967, 868] width 5 height 18
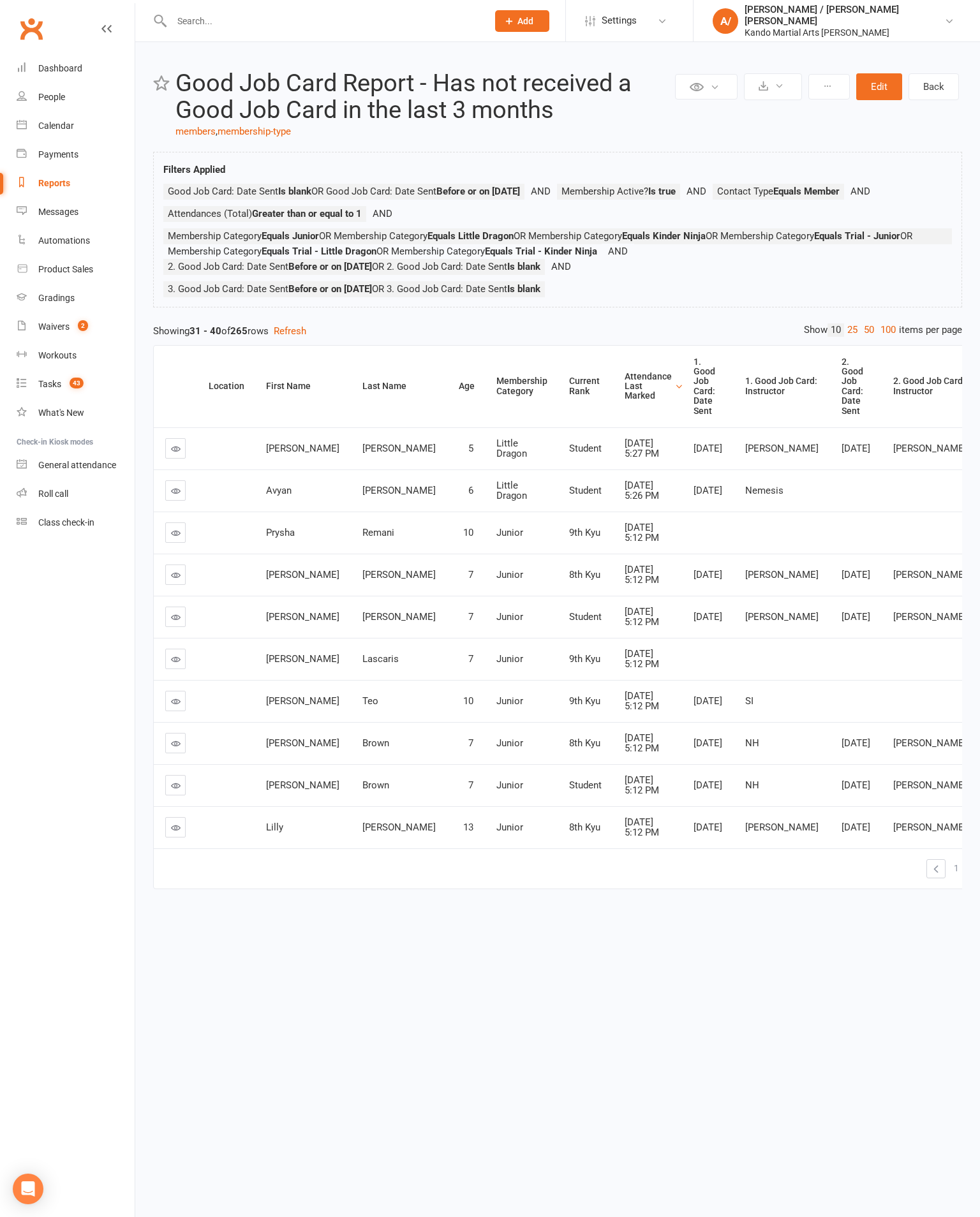
click at [180, 454] on icon at bounding box center [176, 449] width 10 height 10
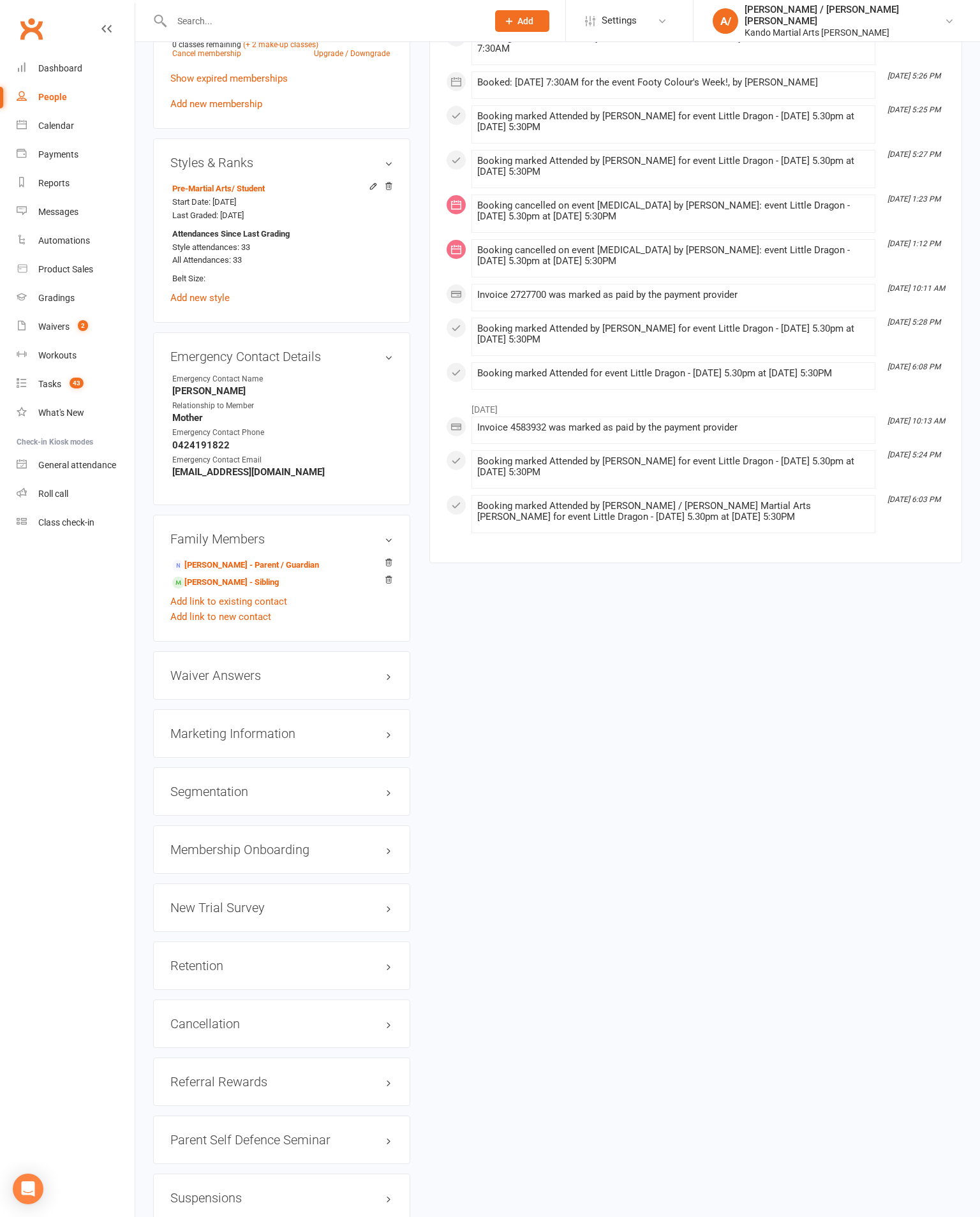
scroll to position [1152, 0]
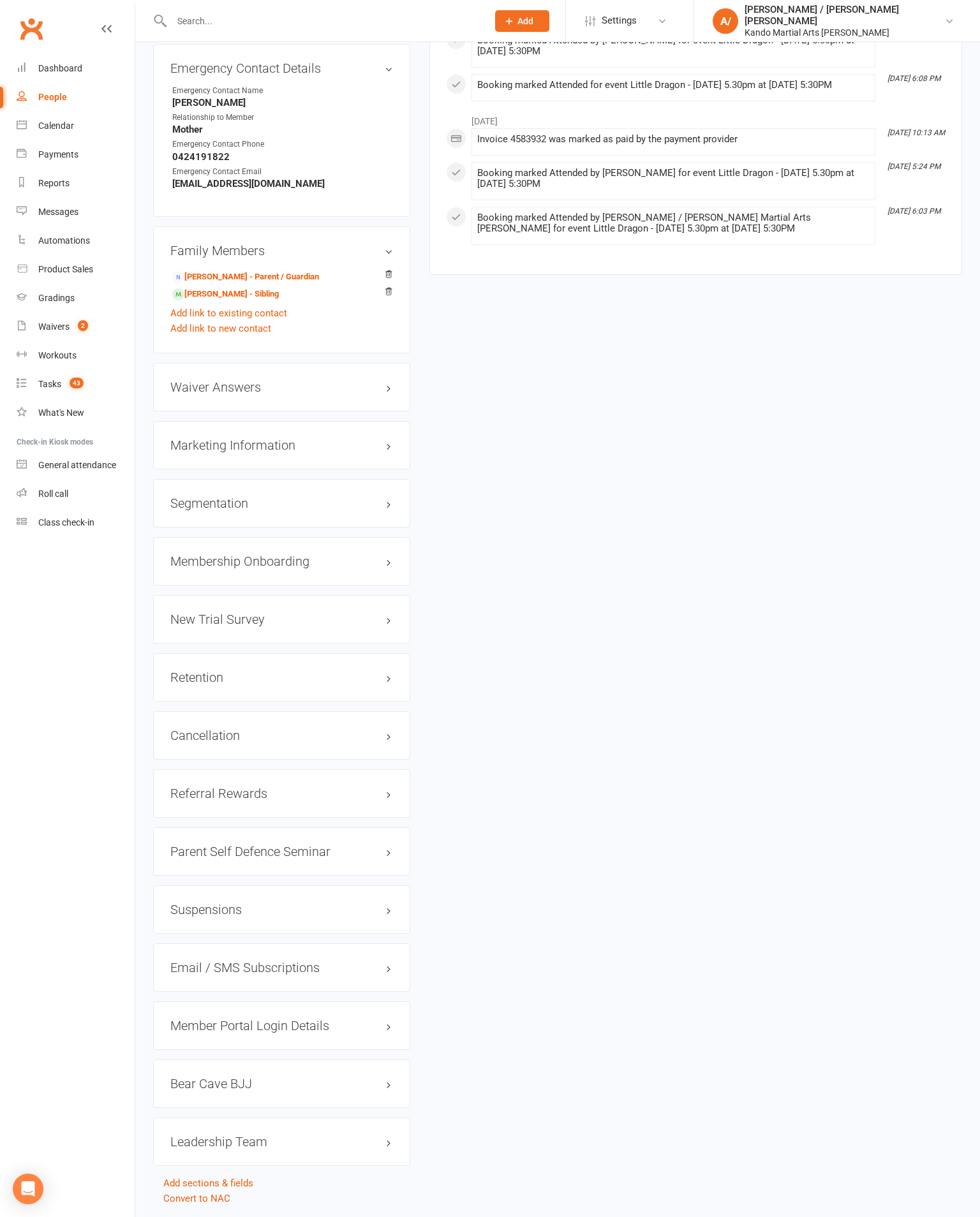
click at [0, 0] on link "edit" at bounding box center [0, 0] width 0 height 0
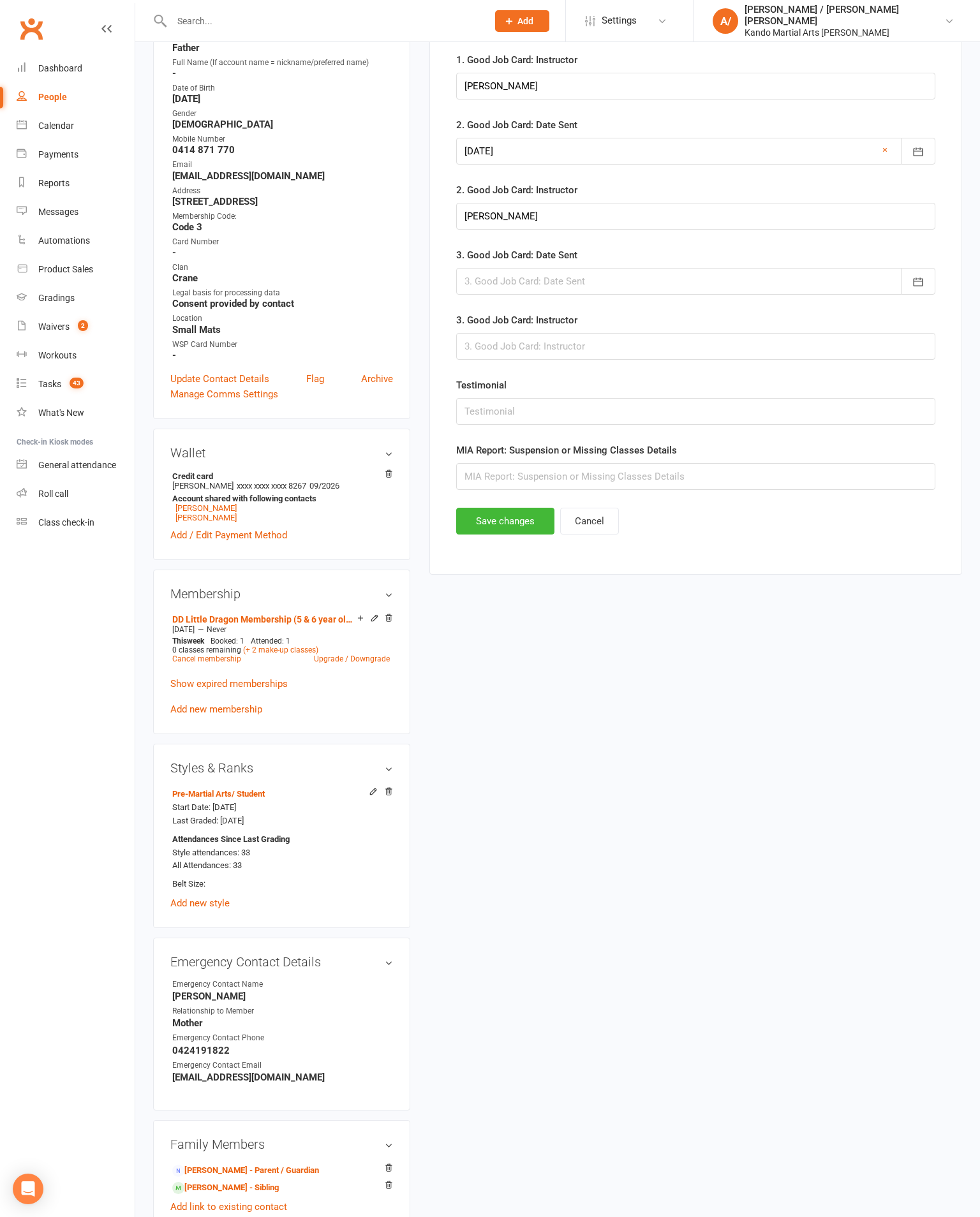
scroll to position [124, 0]
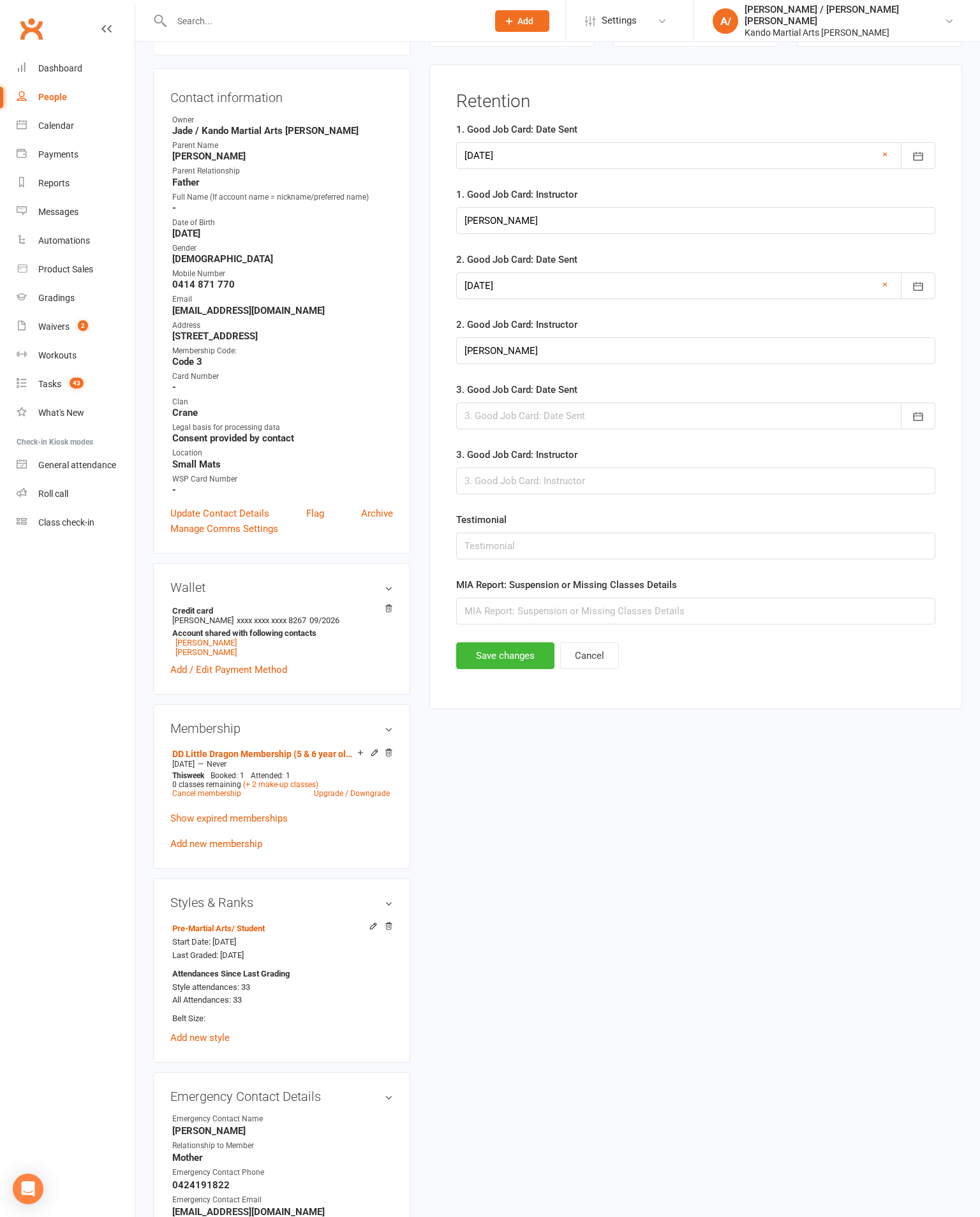
click at [647, 429] on div at bounding box center [695, 416] width 479 height 27
click at [541, 557] on button "13" at bounding box center [536, 546] width 27 height 23
type input "[DATE]"
click at [659, 529] on form "1. Good Job Card: Date Sent [DATE] [DATE] Sun Mon Tue Wed Thu Fri Sat 14 30 31 …" at bounding box center [695, 373] width 479 height 503
click at [703, 494] on input "text" at bounding box center [695, 481] width 479 height 27
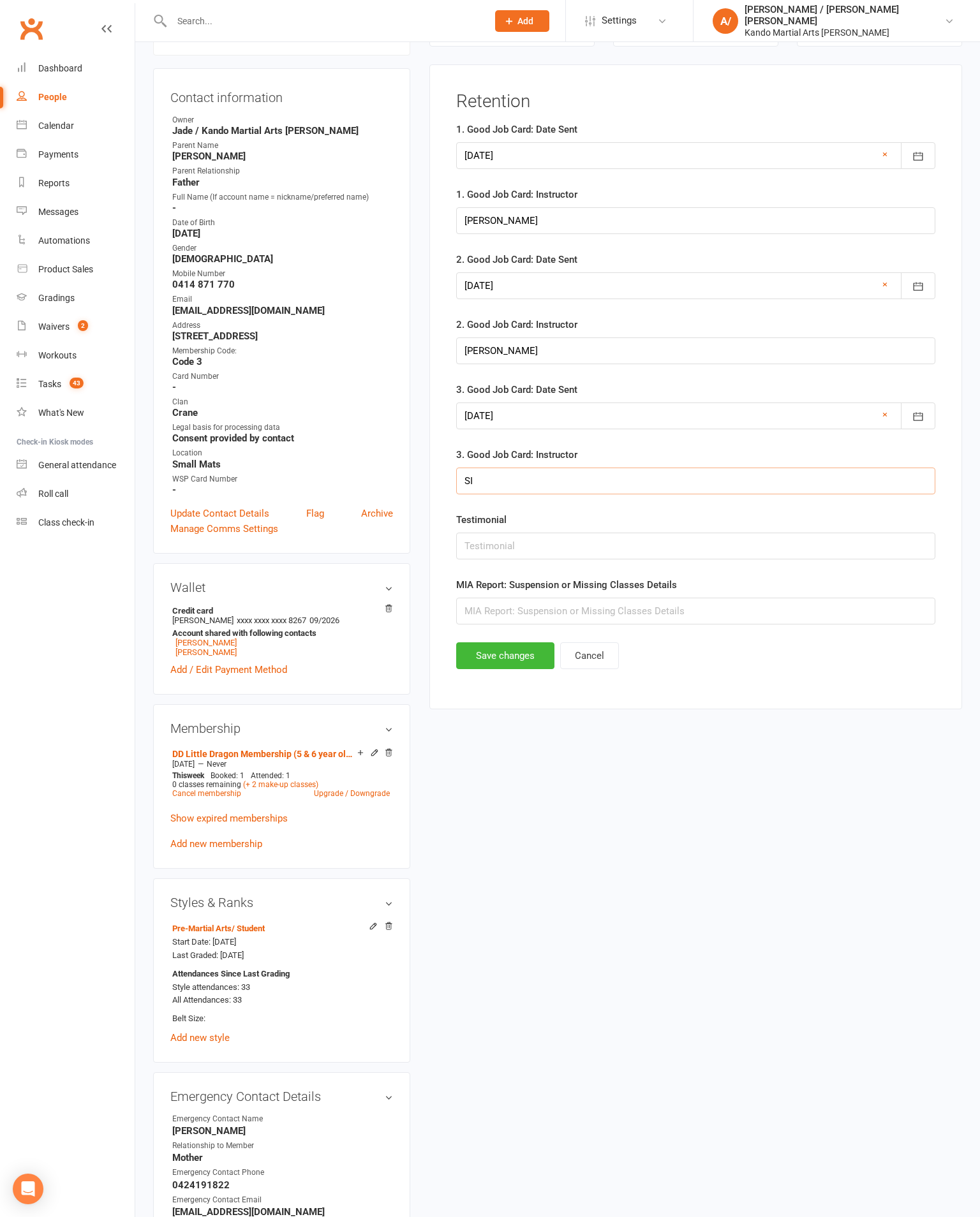
type input "SI"
click at [530, 670] on button "Save changes" at bounding box center [505, 655] width 98 height 27
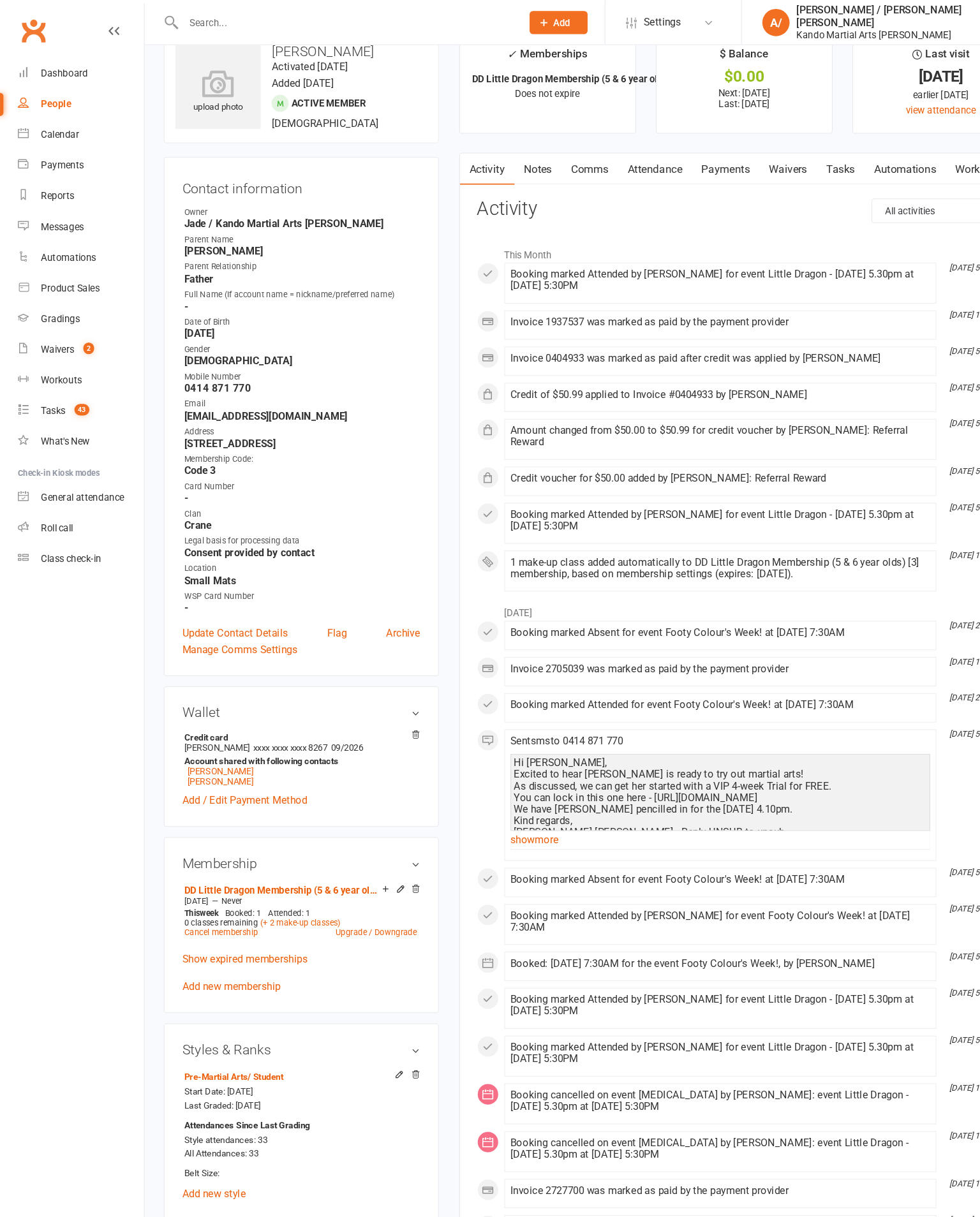
scroll to position [0, 0]
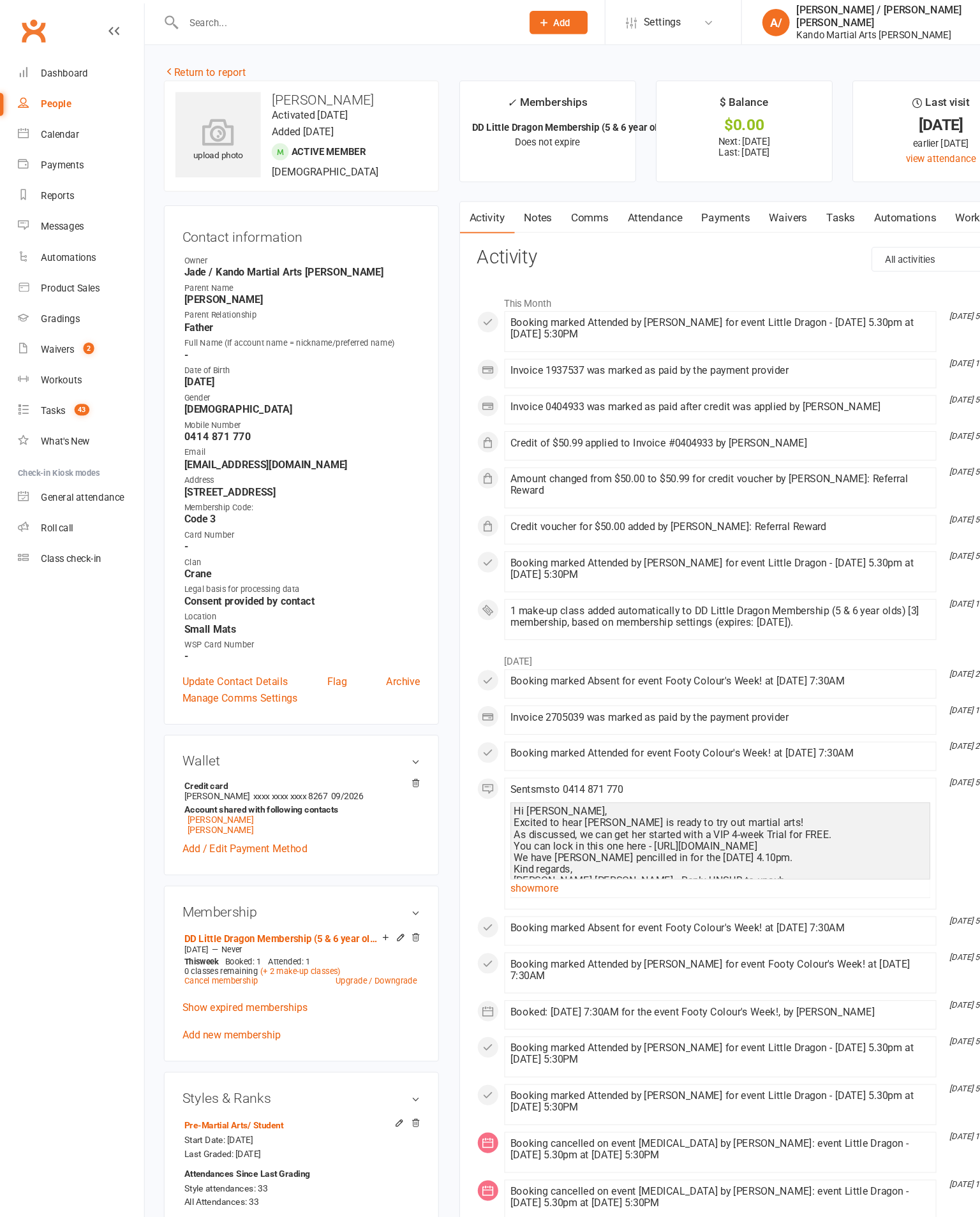
click at [202, 71] on link "Return to report" at bounding box center [191, 67] width 76 height 12
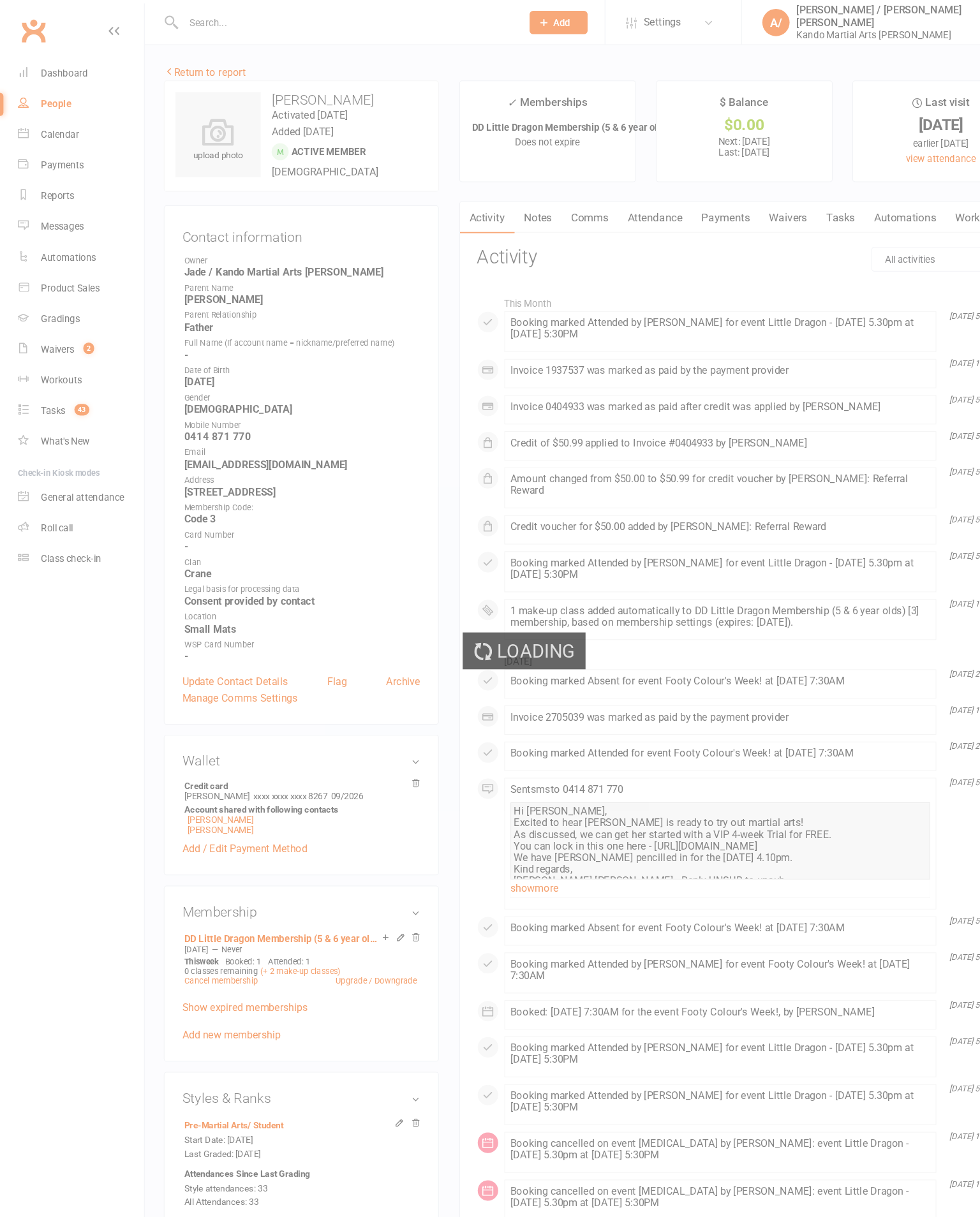
click at [353, 22] on div "Loading" at bounding box center [490, 608] width 980 height 1217
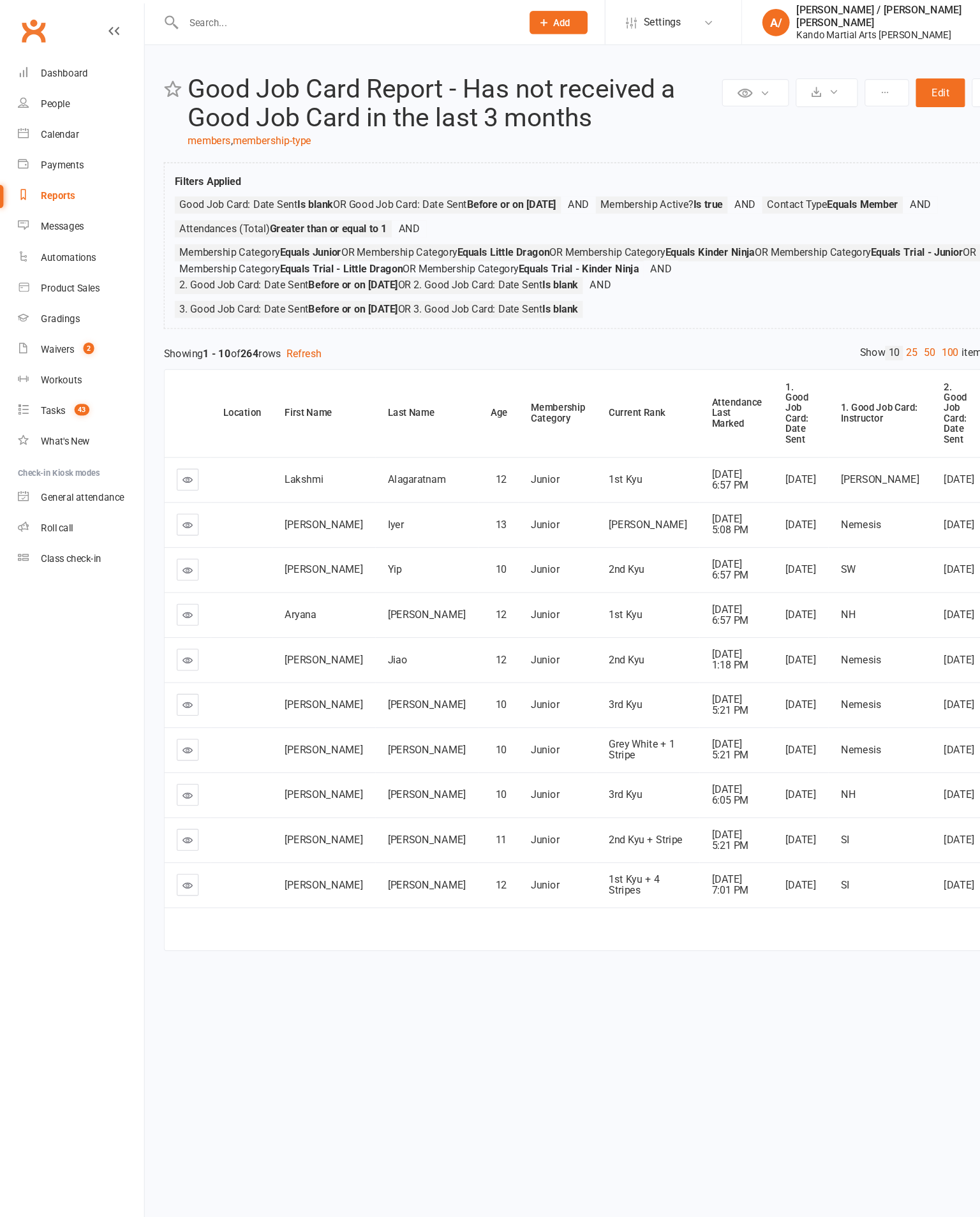
click at [350, 21] on input "text" at bounding box center [323, 22] width 311 height 18
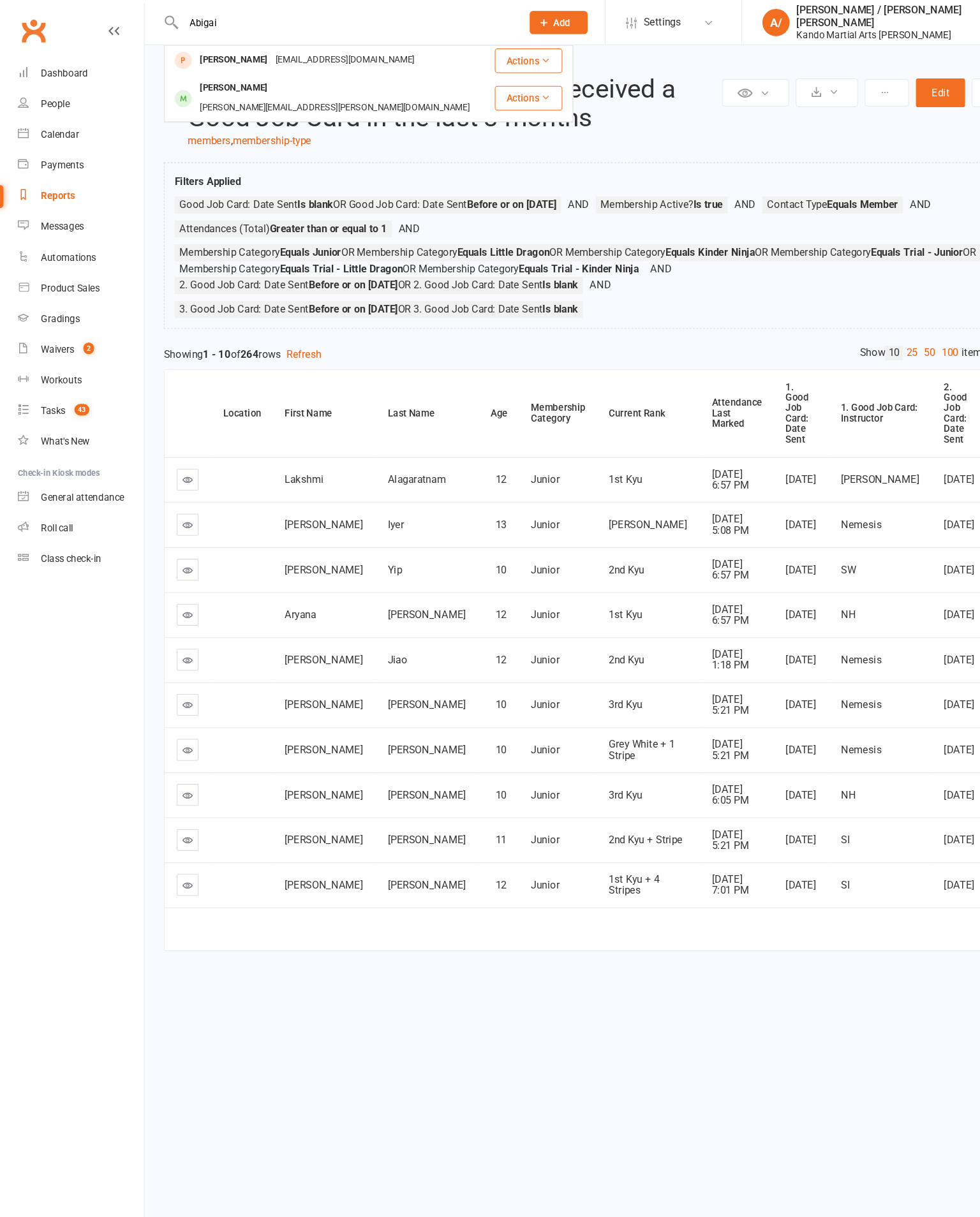
type input "Abigai"
click at [348, 94] on div "[PERSON_NAME][EMAIL_ADDRESS][PERSON_NAME][DOMAIN_NAME]" at bounding box center [312, 101] width 260 height 18
